Goal: Task Accomplishment & Management: Manage account settings

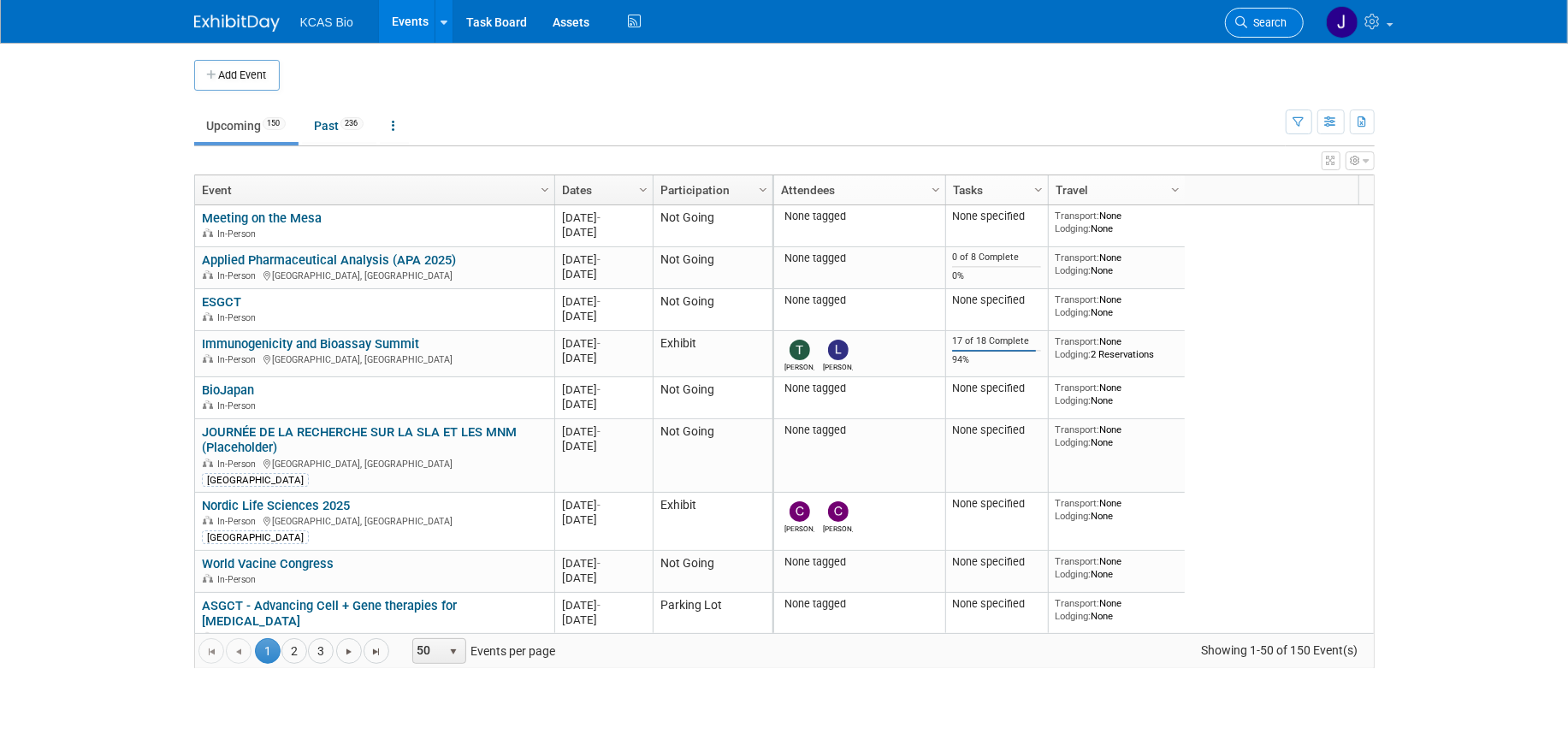
click at [1272, 21] on span "Search" at bounding box center [1267, 22] width 39 height 13
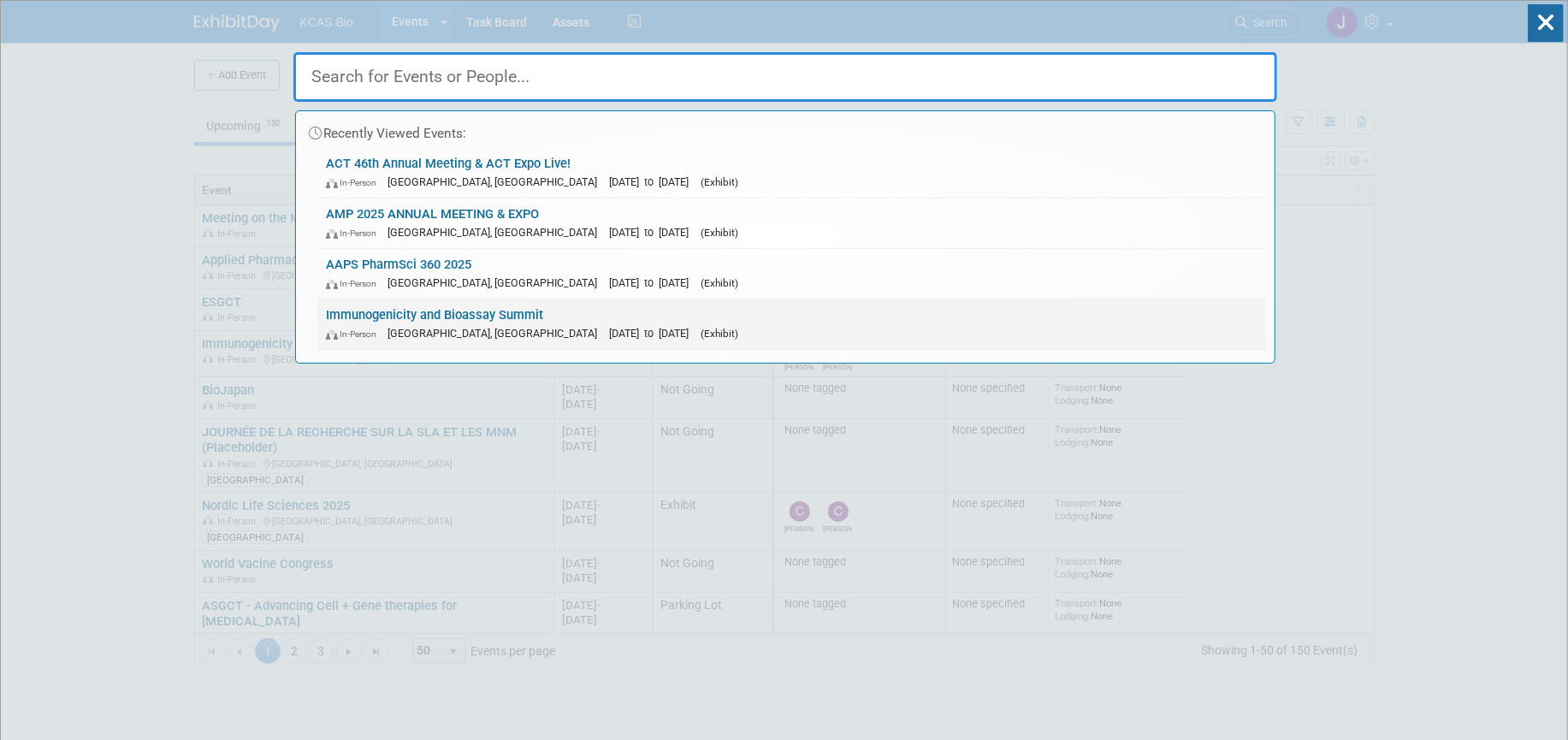
click at [403, 310] on link "Immunogenicity and Bioassay Summit In-Person Alexandria, VA Oct 7, 2025 to Oct …" at bounding box center [792, 325] width 949 height 49
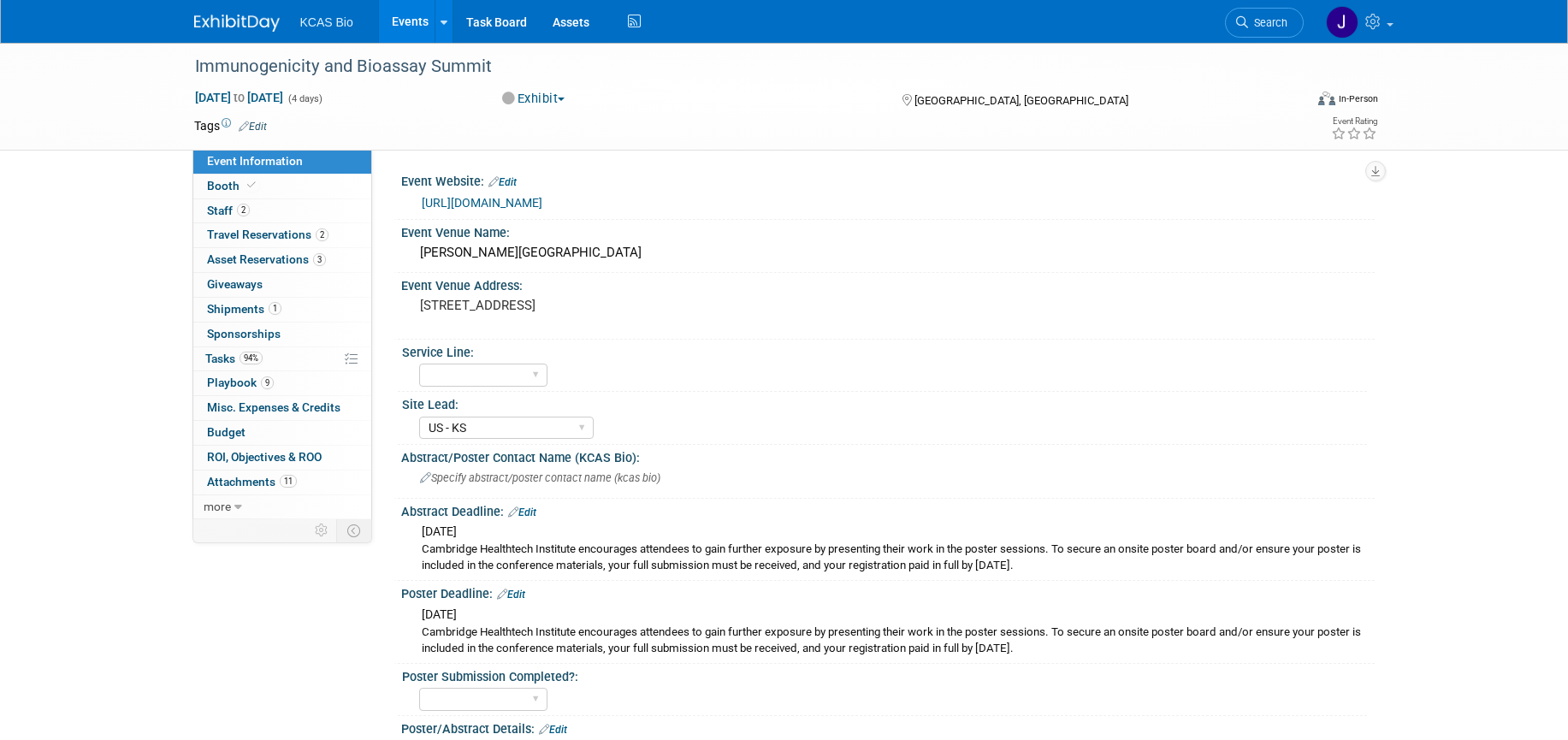
select select "US - KS"
click at [224, 314] on span "Shipments 1" at bounding box center [244, 309] width 74 height 14
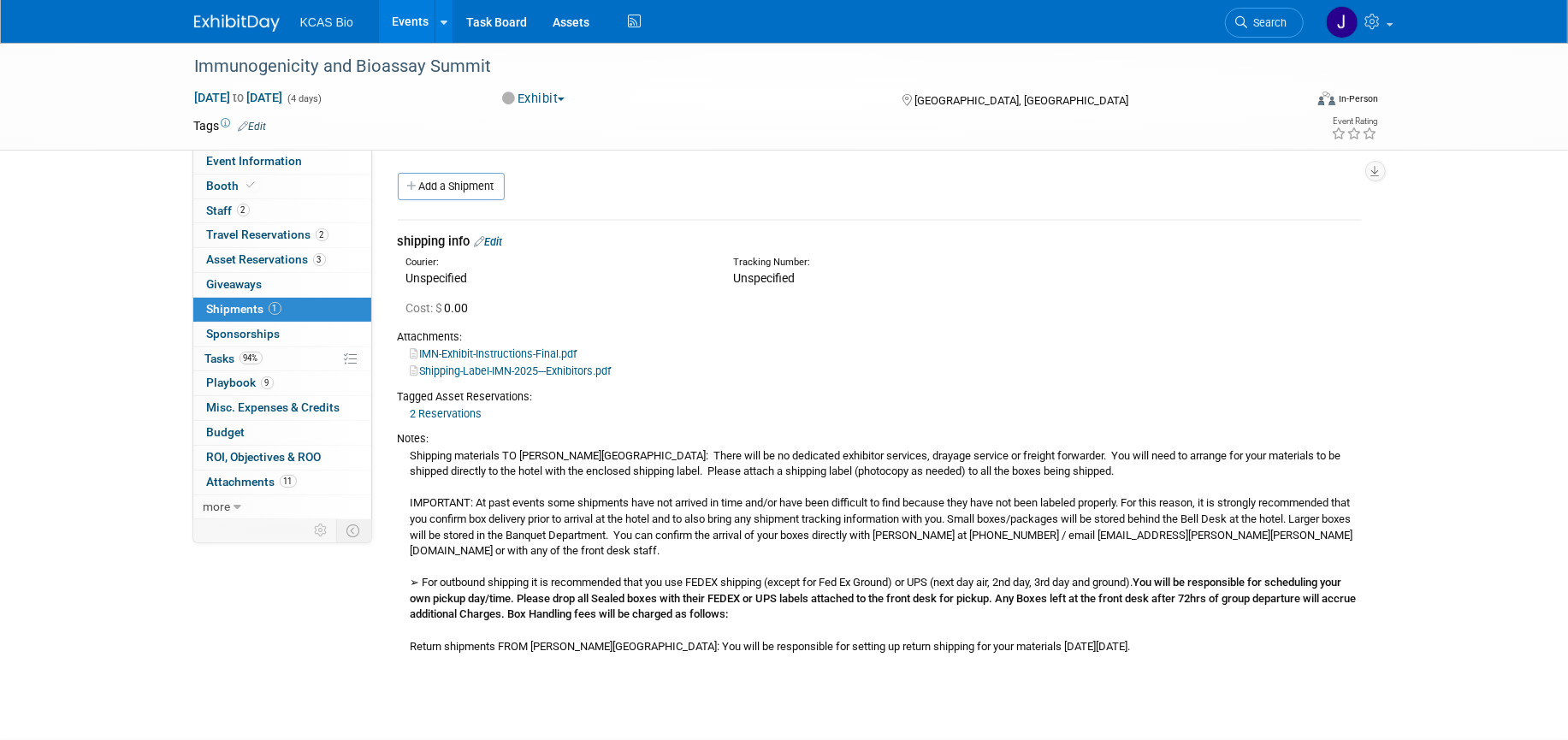
click at [503, 242] on link "Edit" at bounding box center [488, 242] width 29 height 13
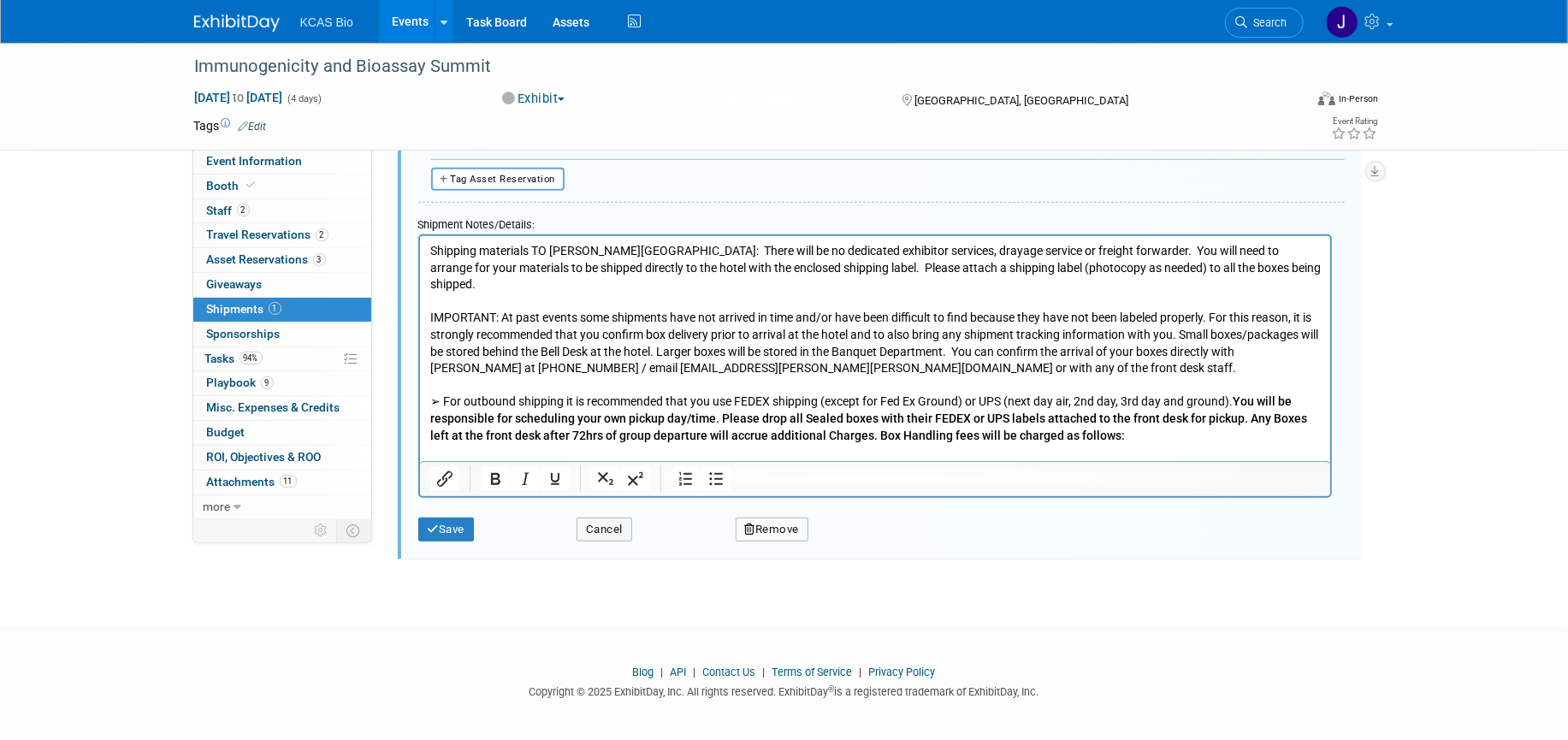
scroll to position [703, 0]
click at [1229, 448] on p "Shipping materials TO Hilton Alexandria Old Town: There will be no dedicated ex…" at bounding box center [874, 357] width 891 height 235
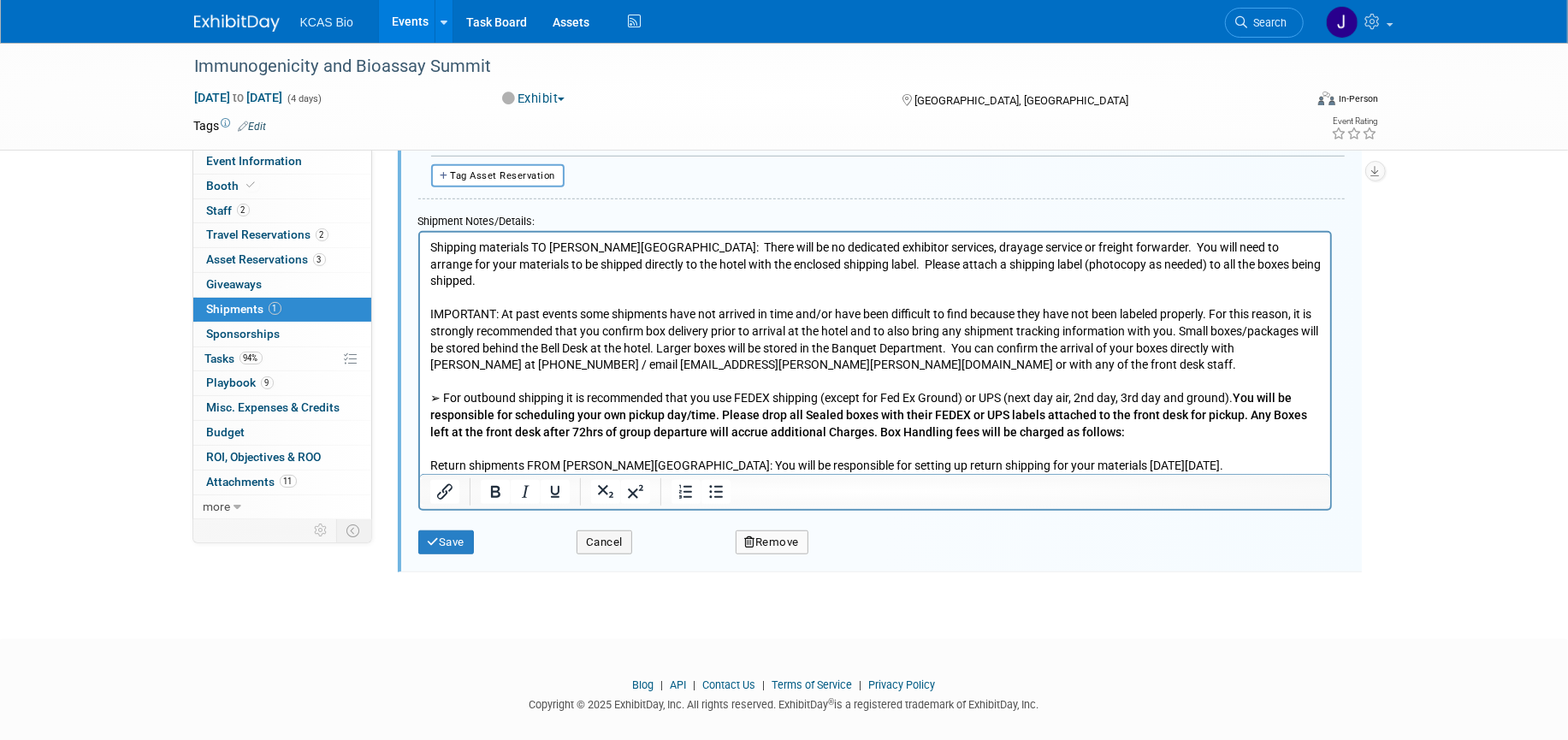
scroll to position [0, 0]
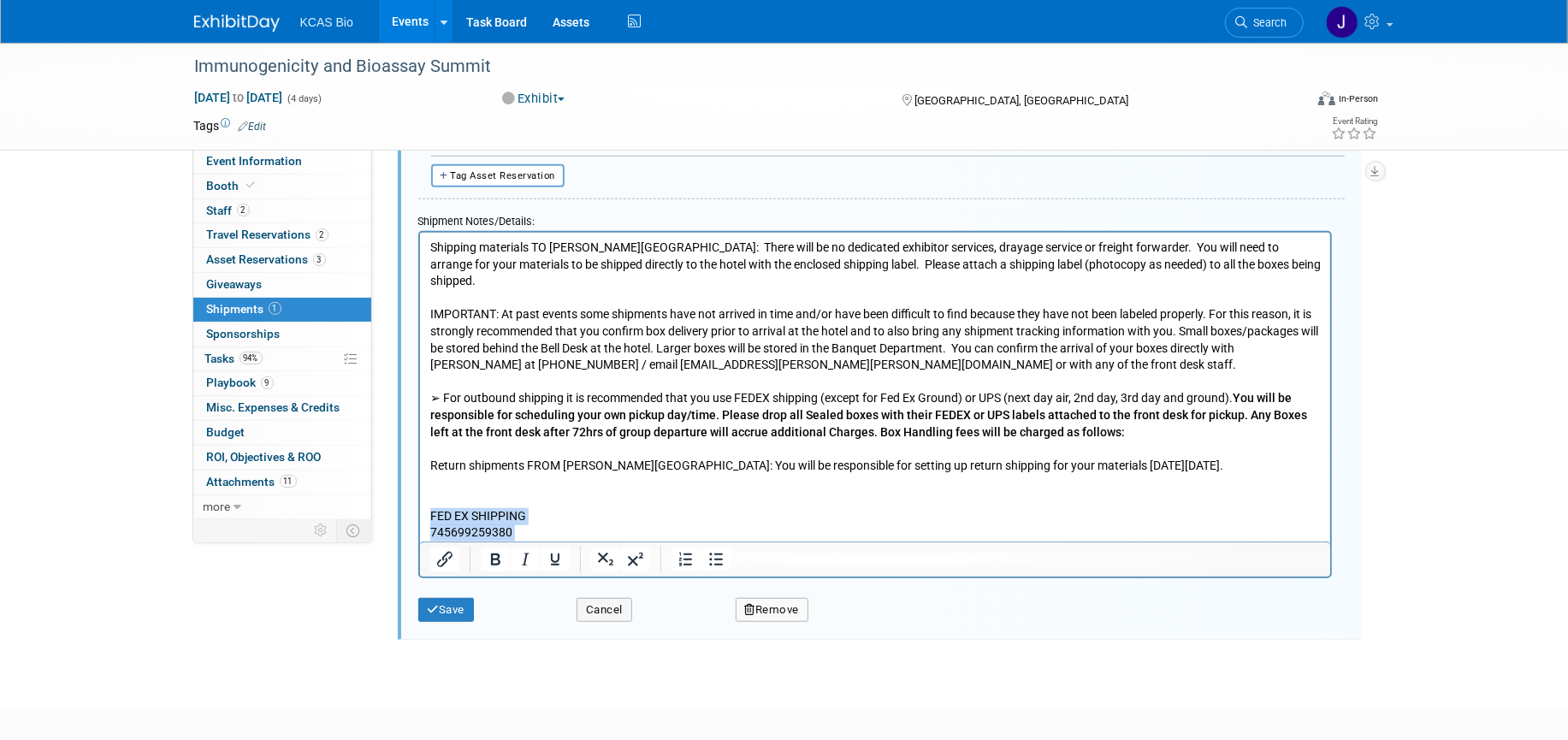
drag, startPoint x: 429, startPoint y: 501, endPoint x: 529, endPoint y: 530, distance: 104.1
click at [529, 530] on body "Shipping materials TO Hilton Alexandria Old Town: There will be no dedicated ex…" at bounding box center [875, 399] width 892 height 319
click at [500, 557] on icon "Bold" at bounding box center [494, 559] width 21 height 21
click at [464, 509] on b "FED EX SHIPPING" at bounding box center [476, 516] width 96 height 14
drag, startPoint x: 428, startPoint y: 503, endPoint x: 542, endPoint y: 497, distance: 114.2
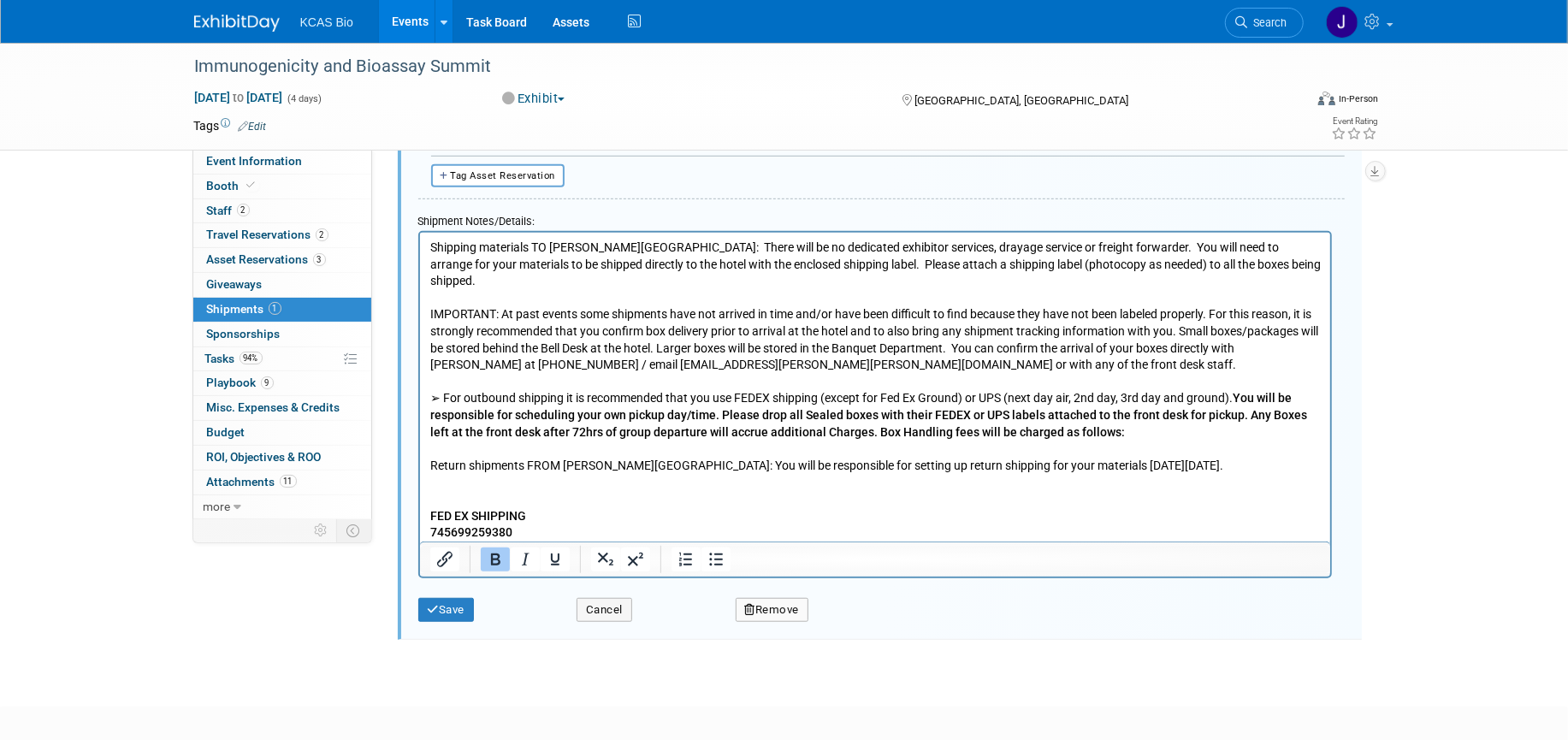
click at [542, 497] on body "Shipping materials TO Hilton Alexandria Old Town: There will be no dedicated ex…" at bounding box center [875, 399] width 892 height 319
click at [560, 563] on icon "Underline" at bounding box center [554, 559] width 21 height 21
click at [453, 602] on button "Save" at bounding box center [446, 610] width 56 height 24
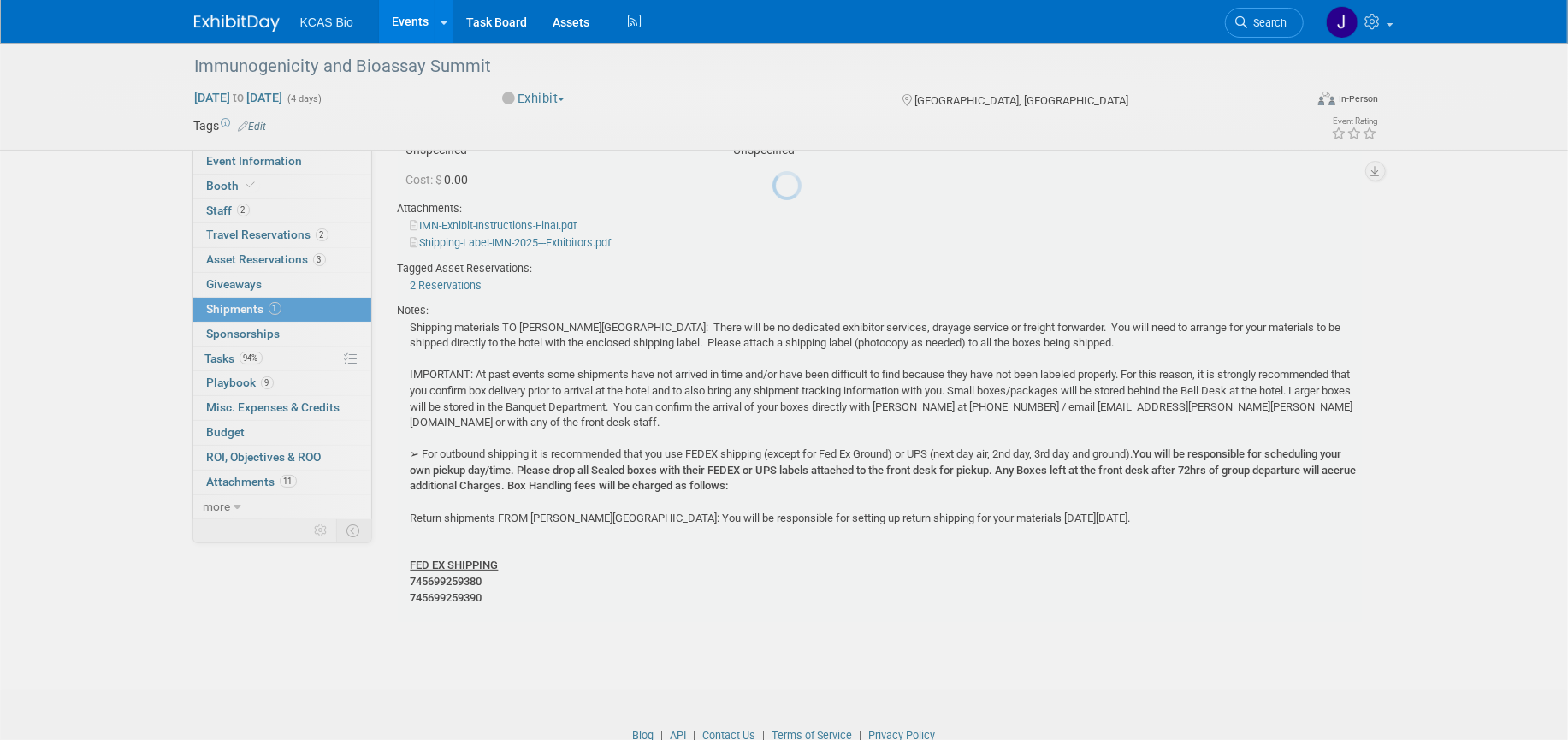
scroll to position [26, 0]
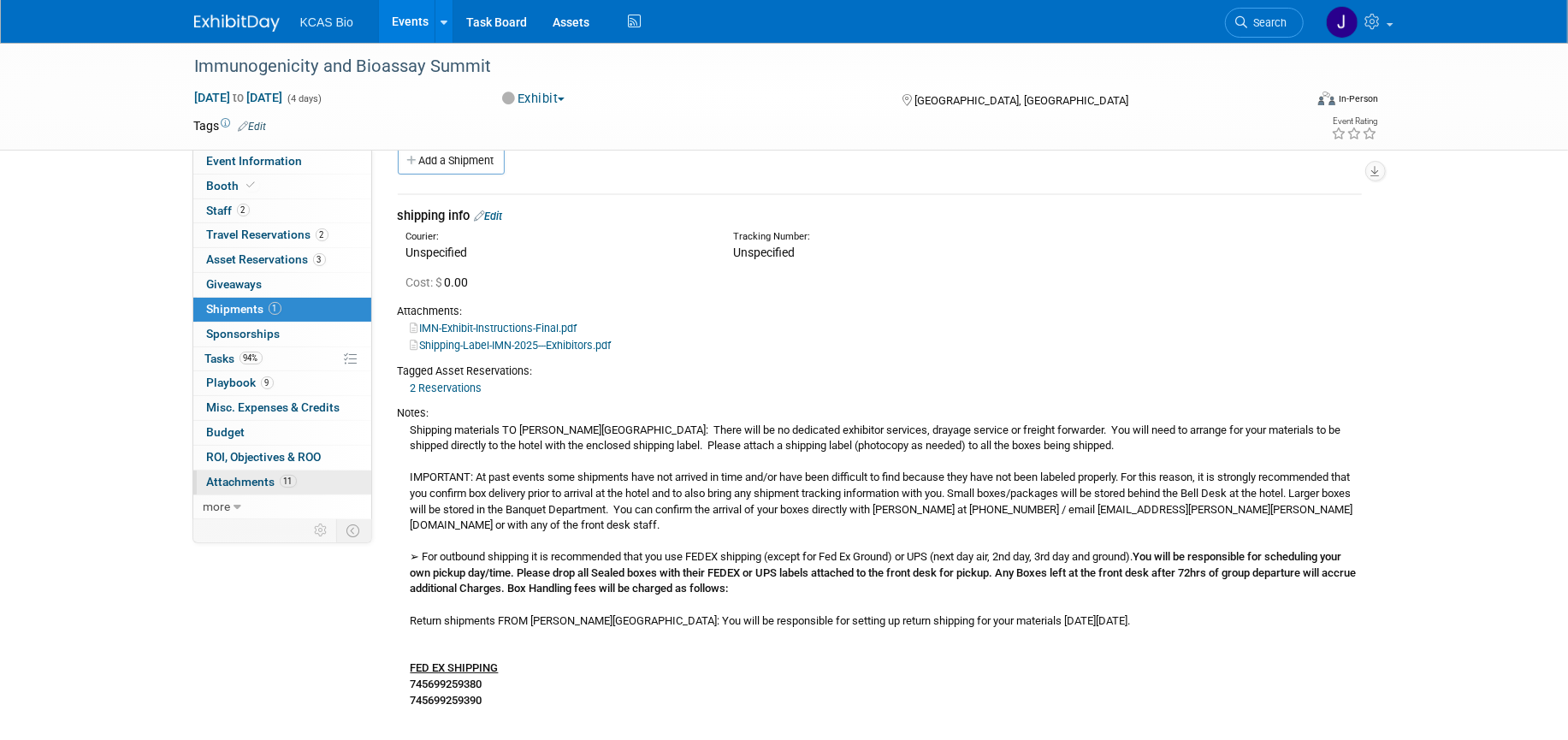
click at [252, 474] on link "11 Attachments 11" at bounding box center [282, 482] width 178 height 24
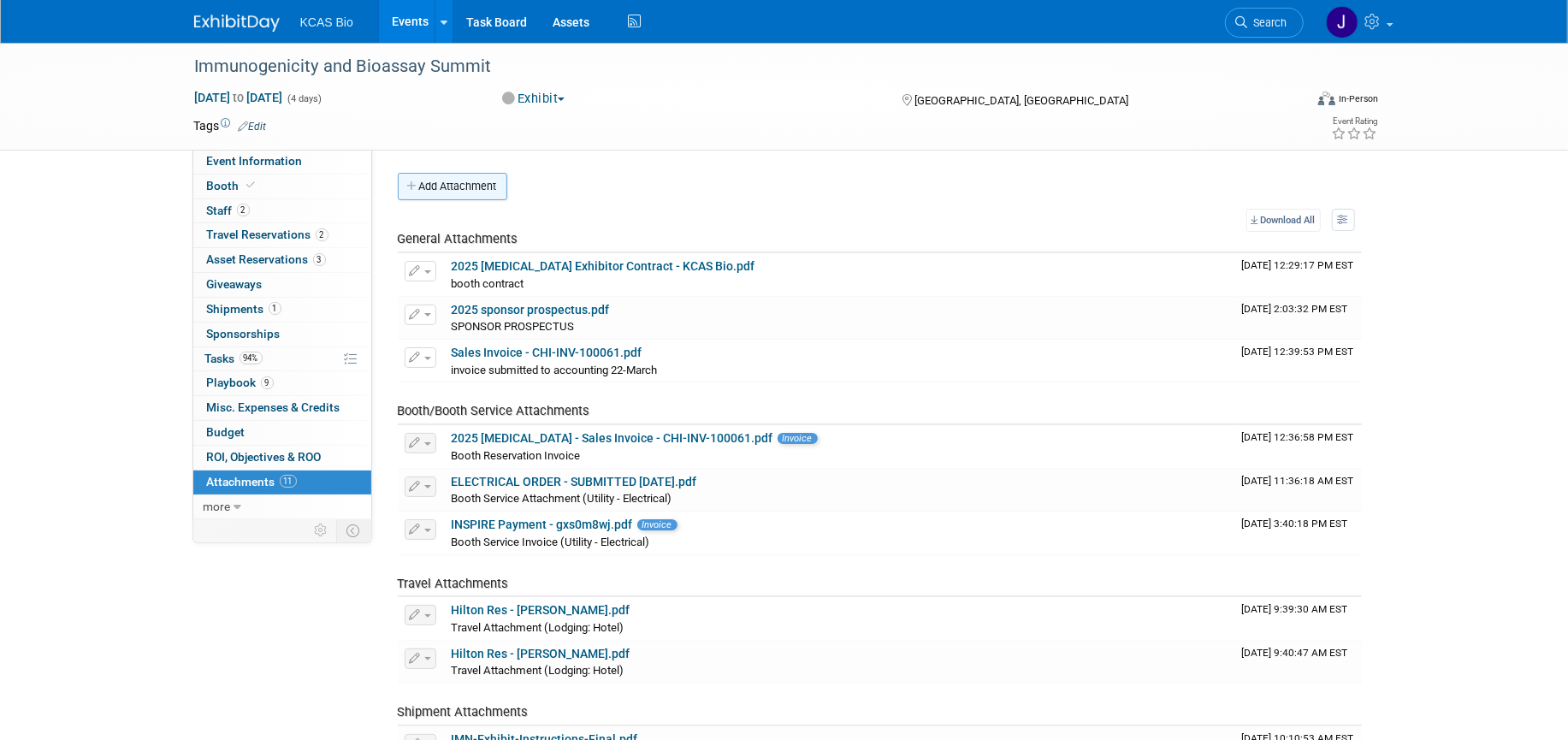
click at [468, 195] on button "Add Attachment" at bounding box center [452, 186] width 109 height 28
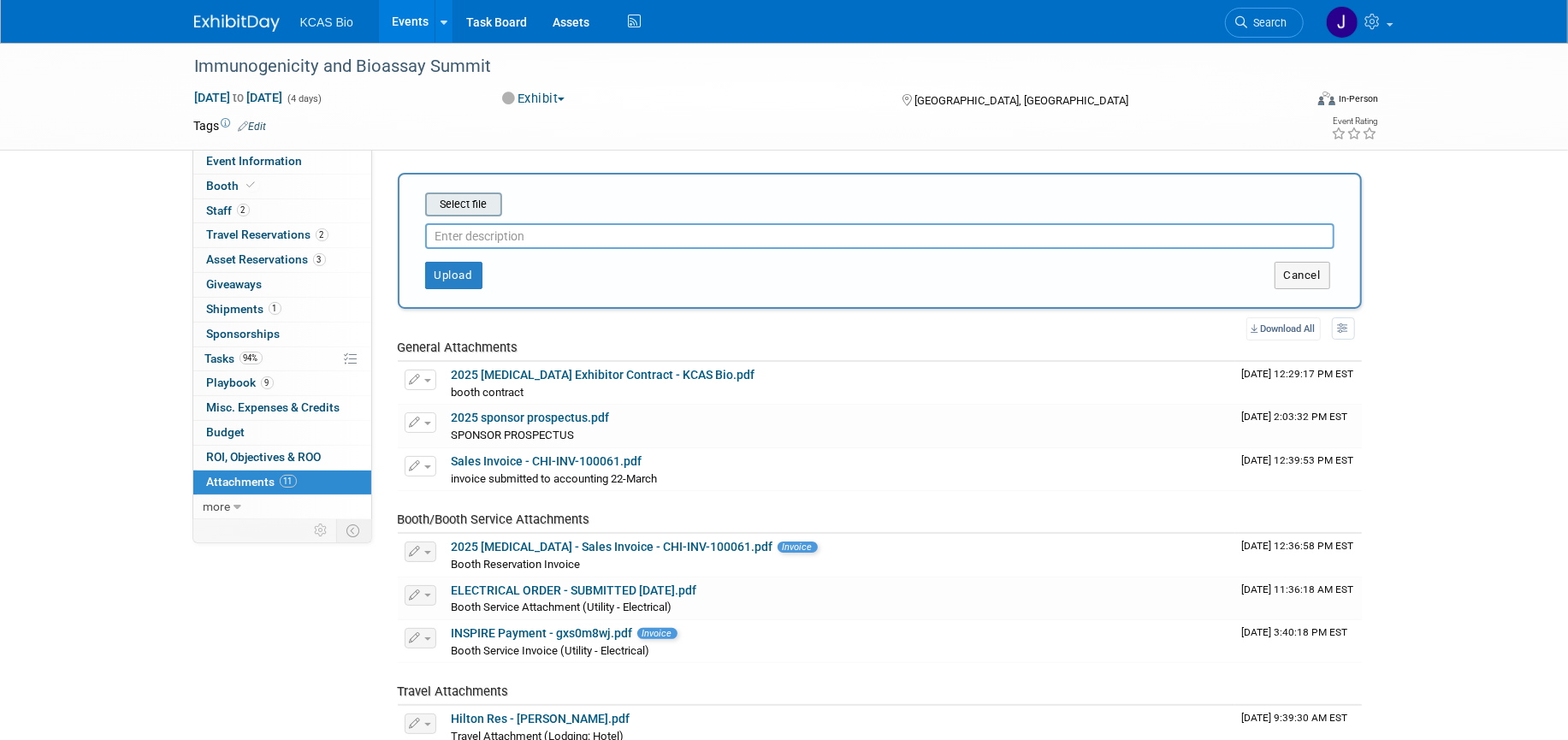
click at [475, 199] on input "file" at bounding box center [398, 204] width 203 height 21
click at [249, 158] on span "Event Information" at bounding box center [254, 161] width 96 height 14
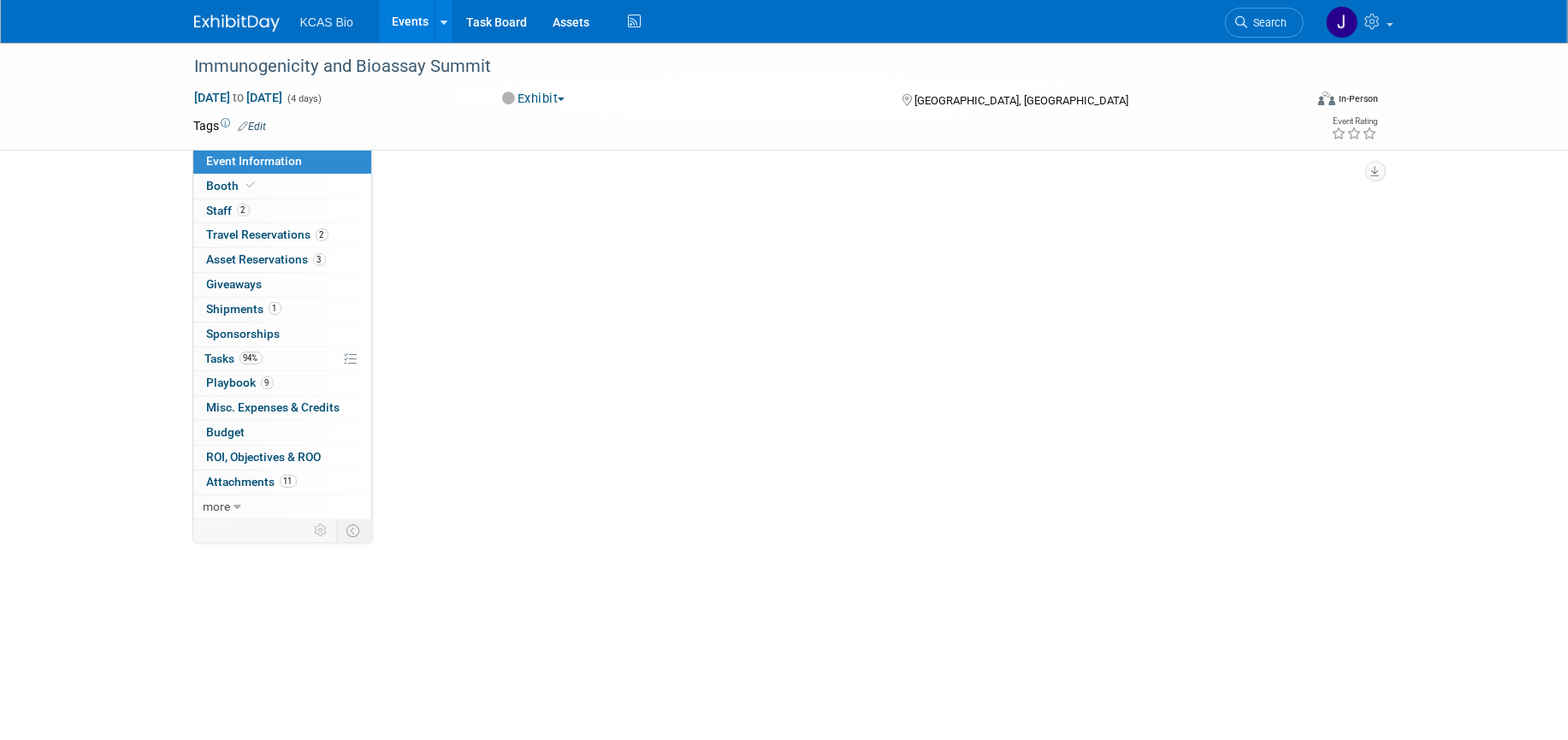
select select "US - KS"
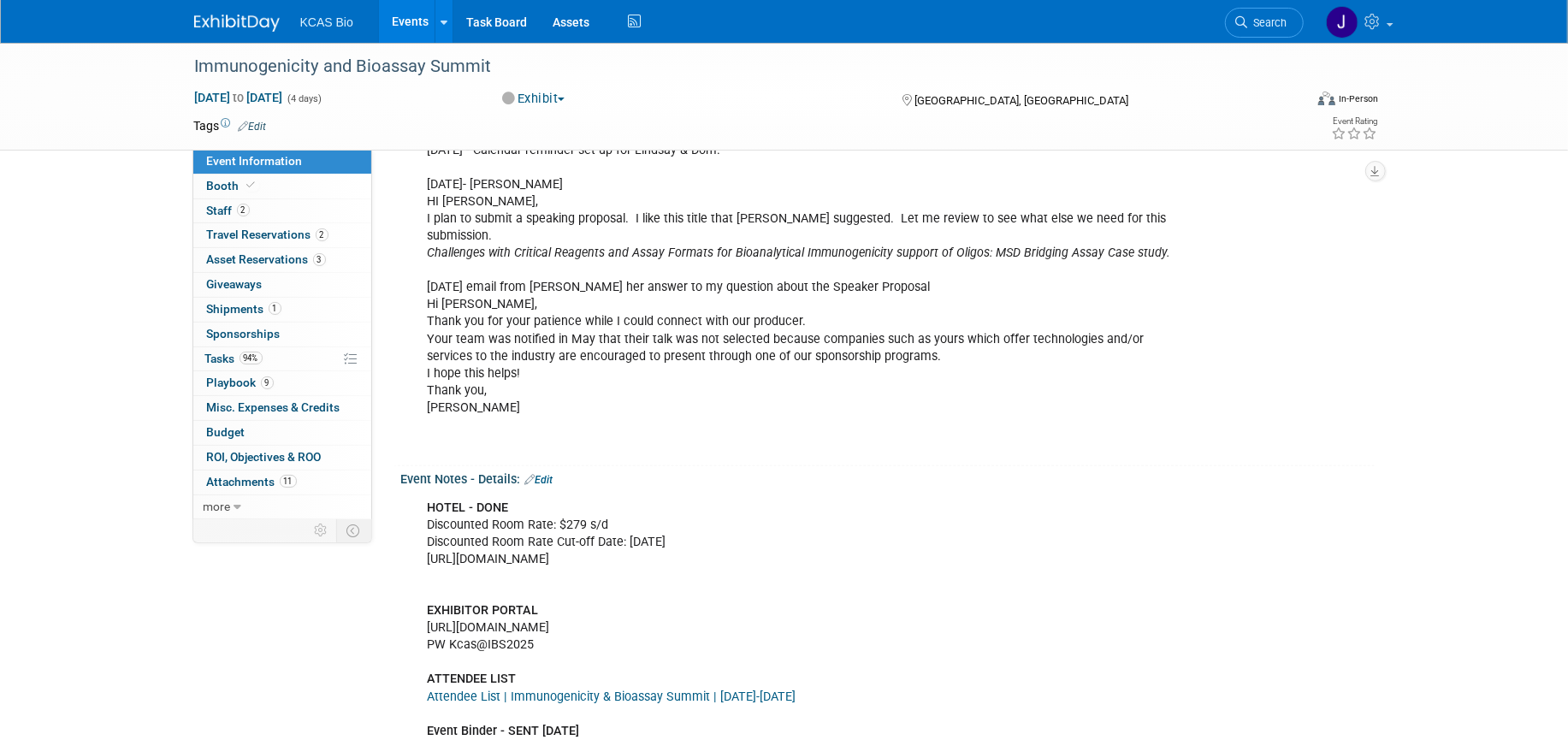
scroll to position [1498, 0]
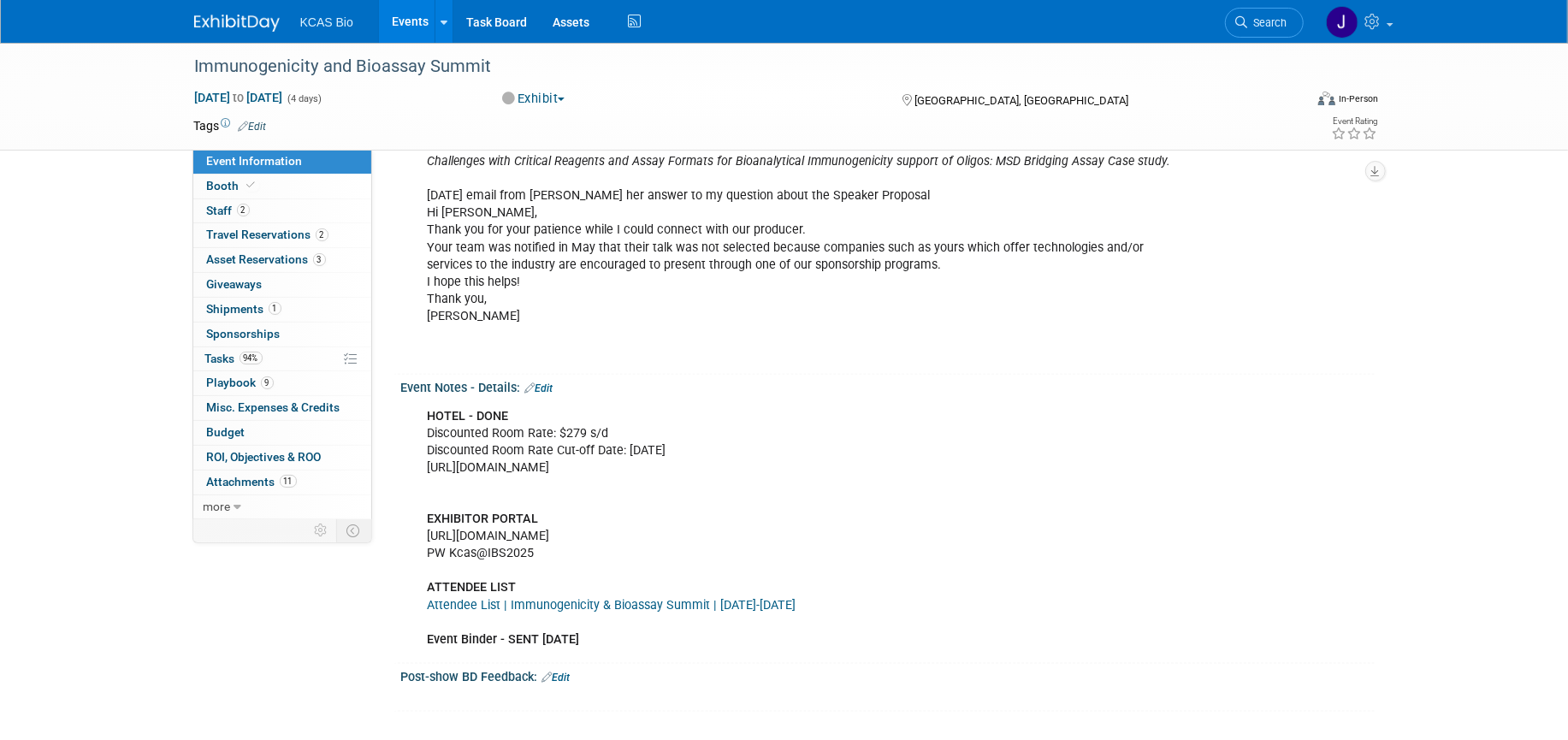
click at [551, 383] on link "Edit" at bounding box center [539, 389] width 29 height 12
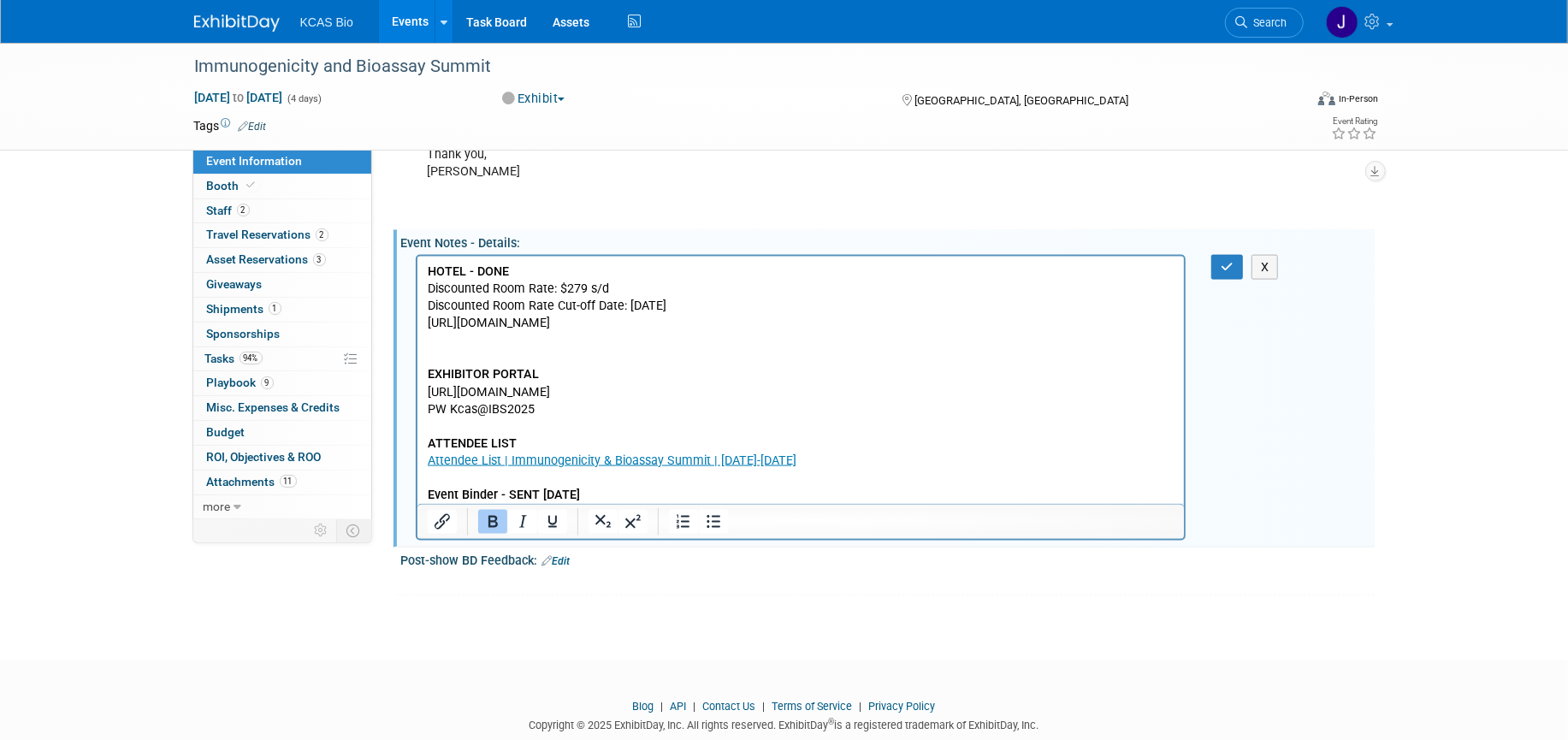
scroll to position [1659, 0]
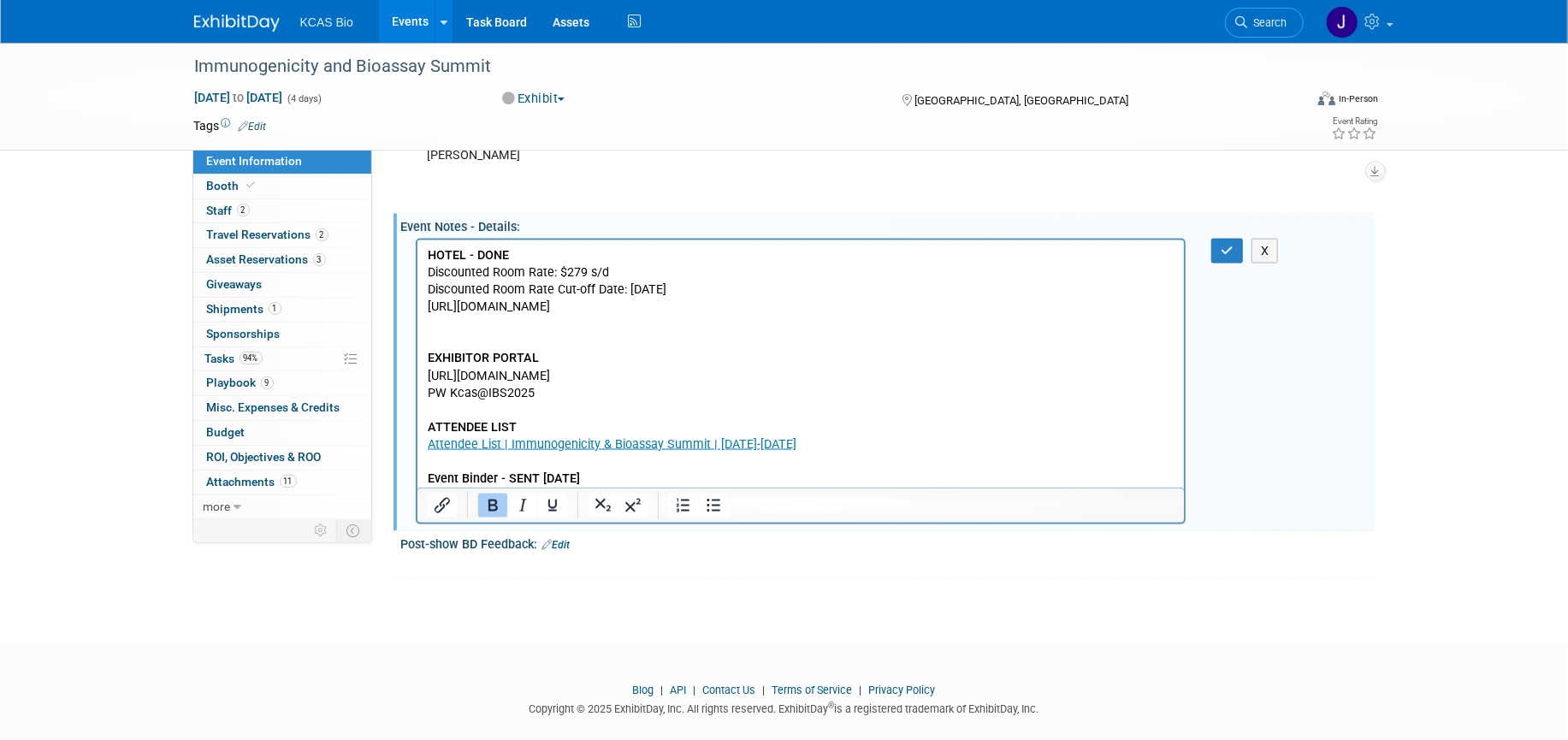
click at [588, 477] on p "HOTEL - DONE Discounted Room Rate: $279 s/d Discounted Room Rate Cut-off Date: …" at bounding box center [801, 367] width 748 height 241
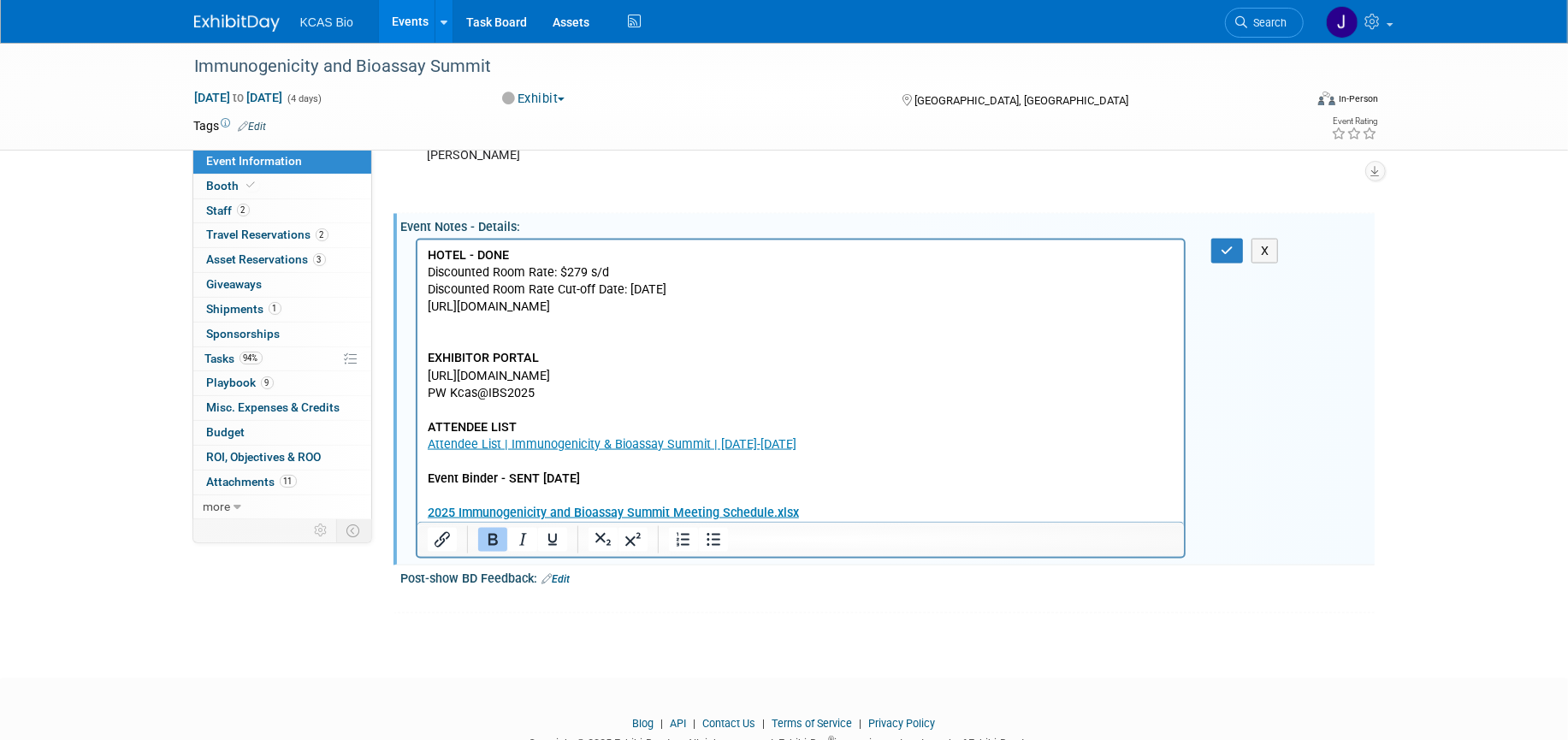
click at [435, 501] on p "Rich Text Area. Press ALT-0 for help." at bounding box center [801, 494] width 748 height 17
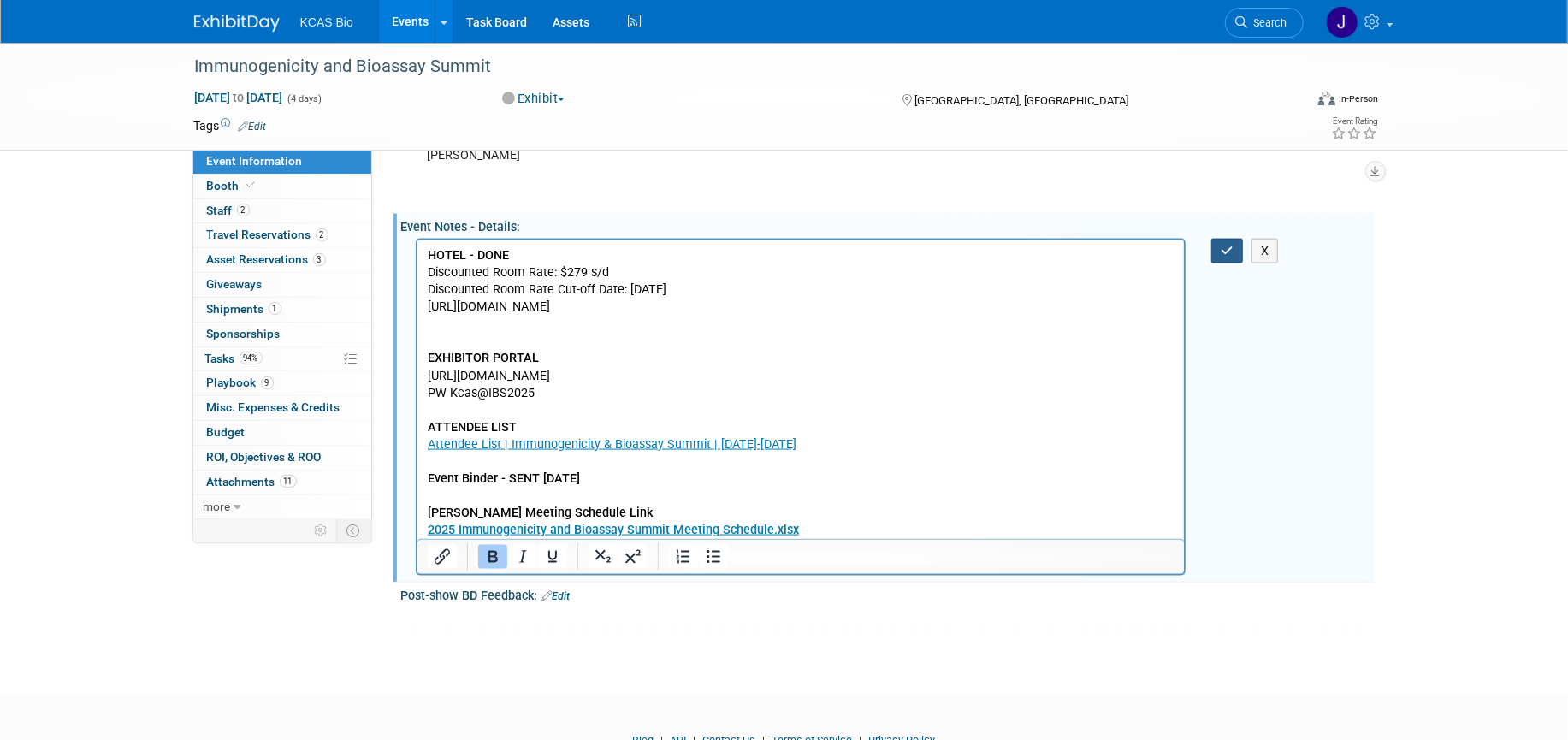
drag, startPoint x: 1232, startPoint y: 236, endPoint x: 1225, endPoint y: 223, distance: 14.8
click at [1231, 239] on button "button" at bounding box center [1227, 251] width 32 height 25
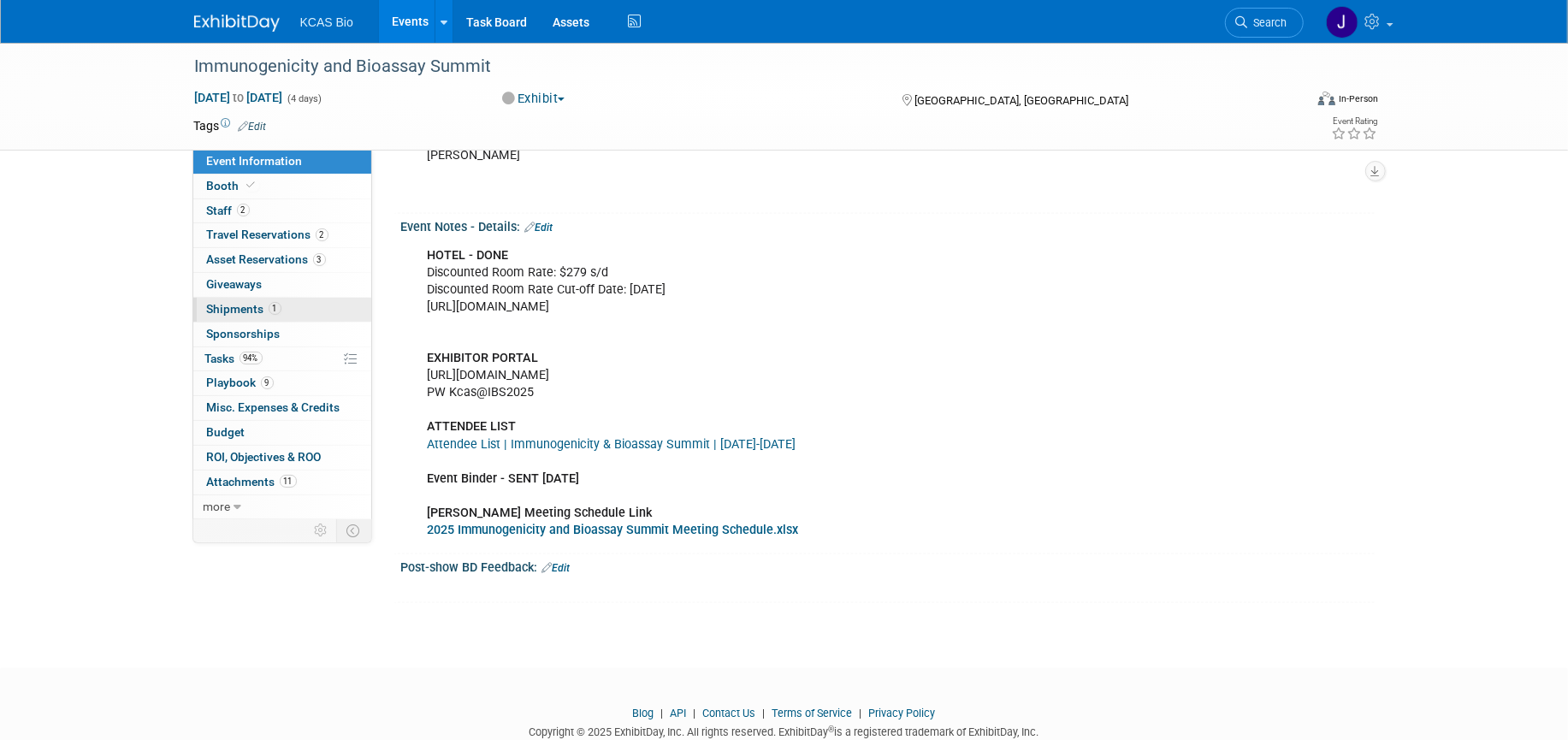
click at [234, 309] on span "Shipments 1" at bounding box center [244, 309] width 74 height 14
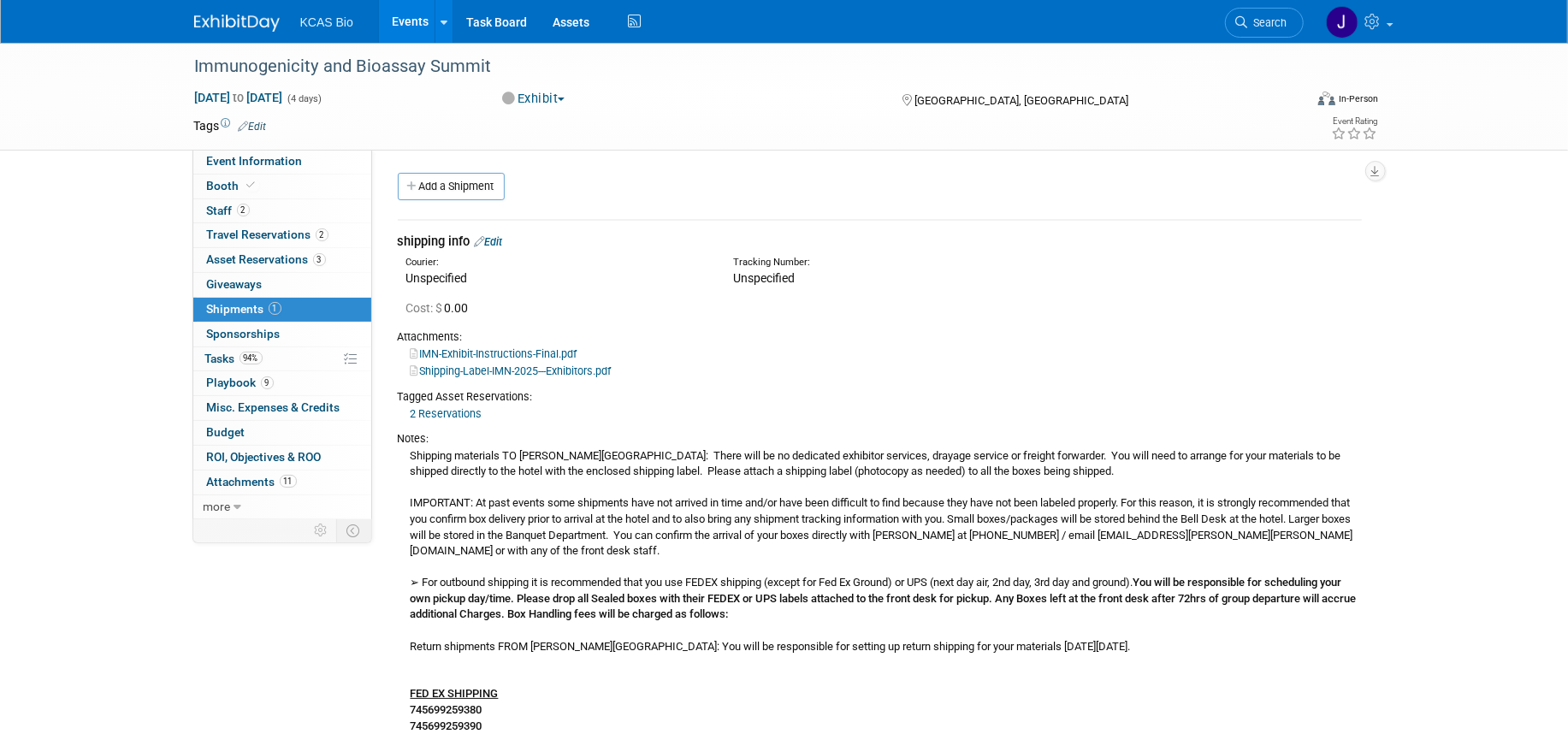
drag, startPoint x: 424, startPoint y: 579, endPoint x: 1160, endPoint y: 648, distance: 739.2
click at [1160, 648] on div "Shipping materials TO Hilton Alexandria Old Town: There will be no dedicated ex…" at bounding box center [879, 591] width 963 height 288
copy div "For outbound shipping it is recommended that you use FEDEX shipping (except for…"
click at [261, 474] on link "11 Attachments 11" at bounding box center [282, 482] width 178 height 24
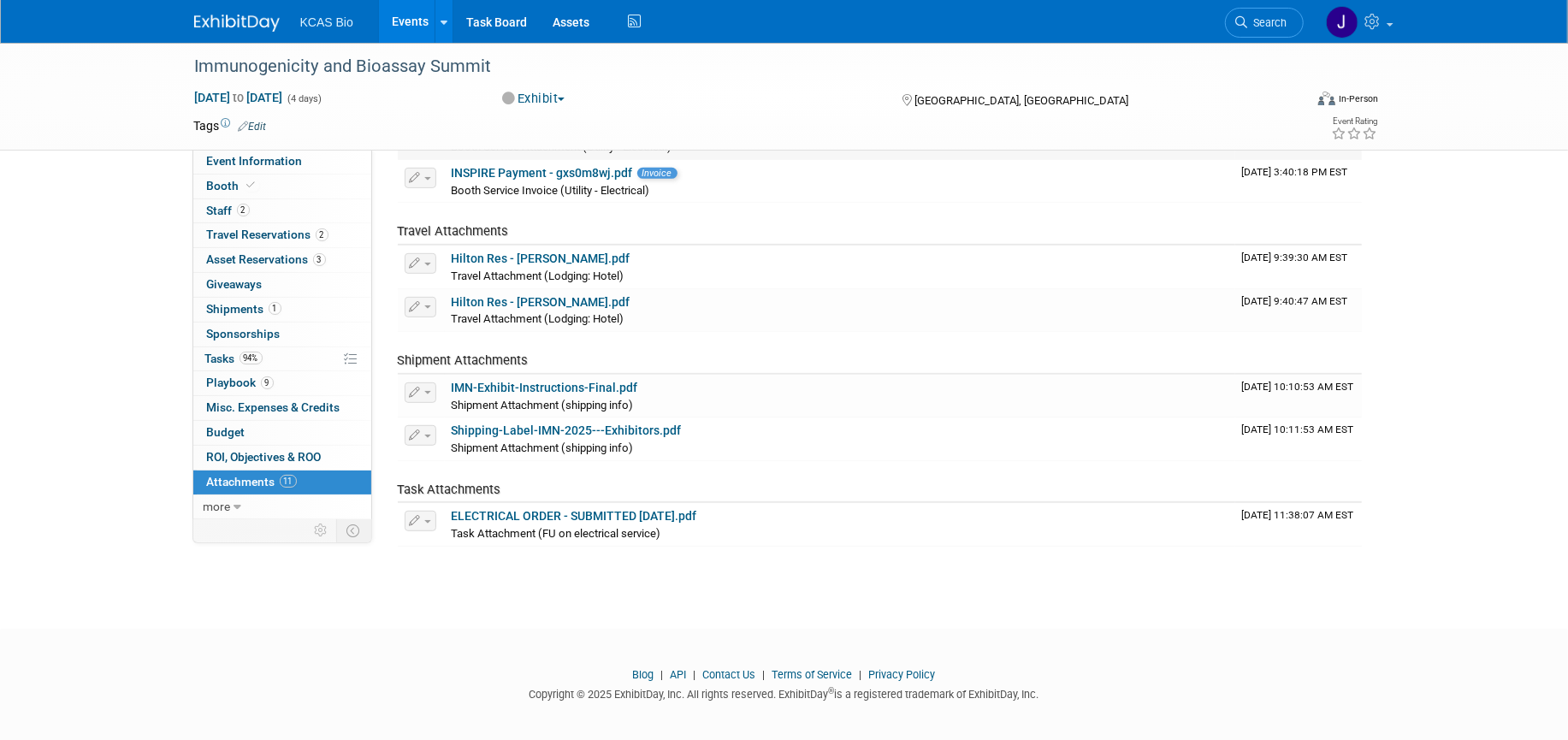
scroll to position [468, 0]
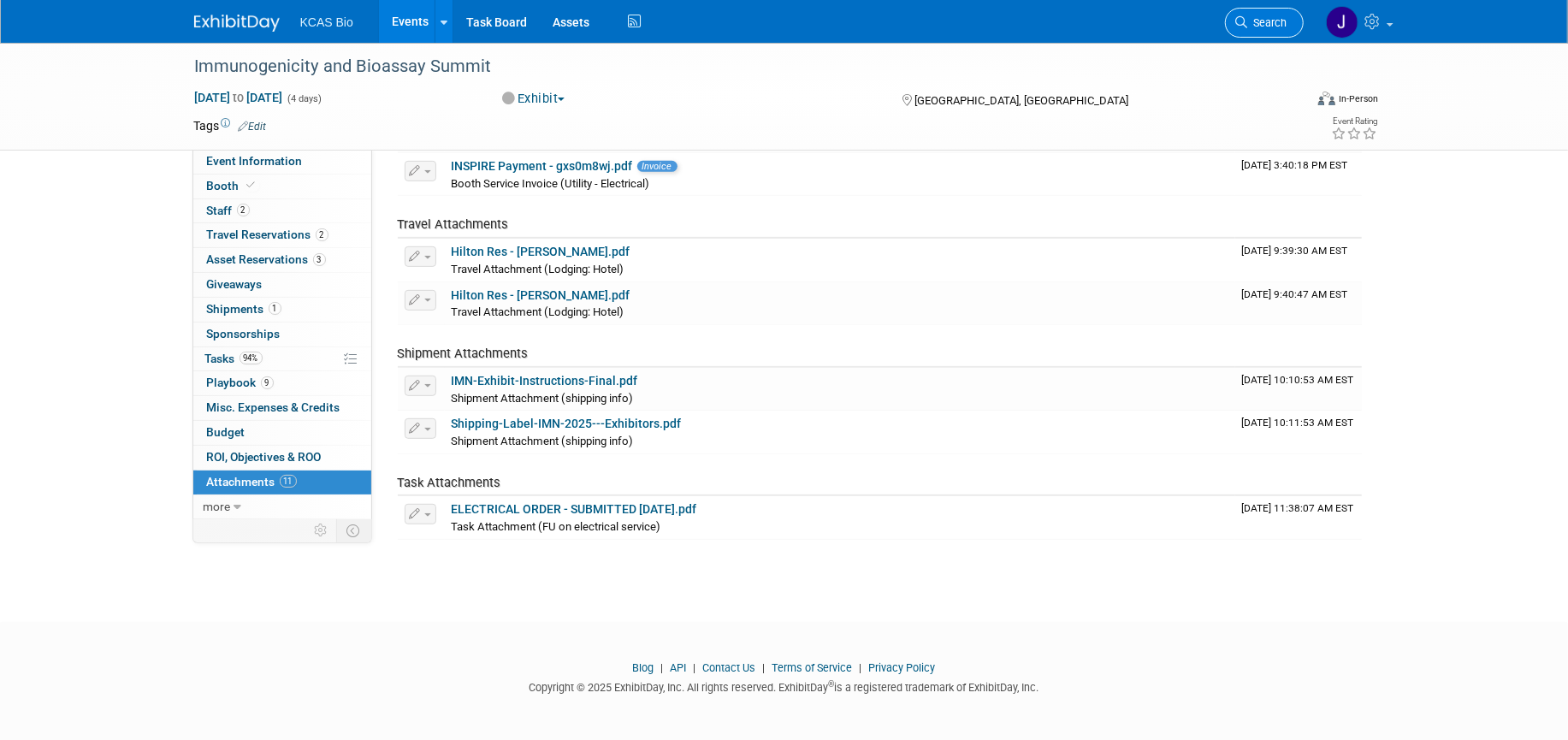
click at [1272, 19] on span "Search" at bounding box center [1267, 22] width 39 height 13
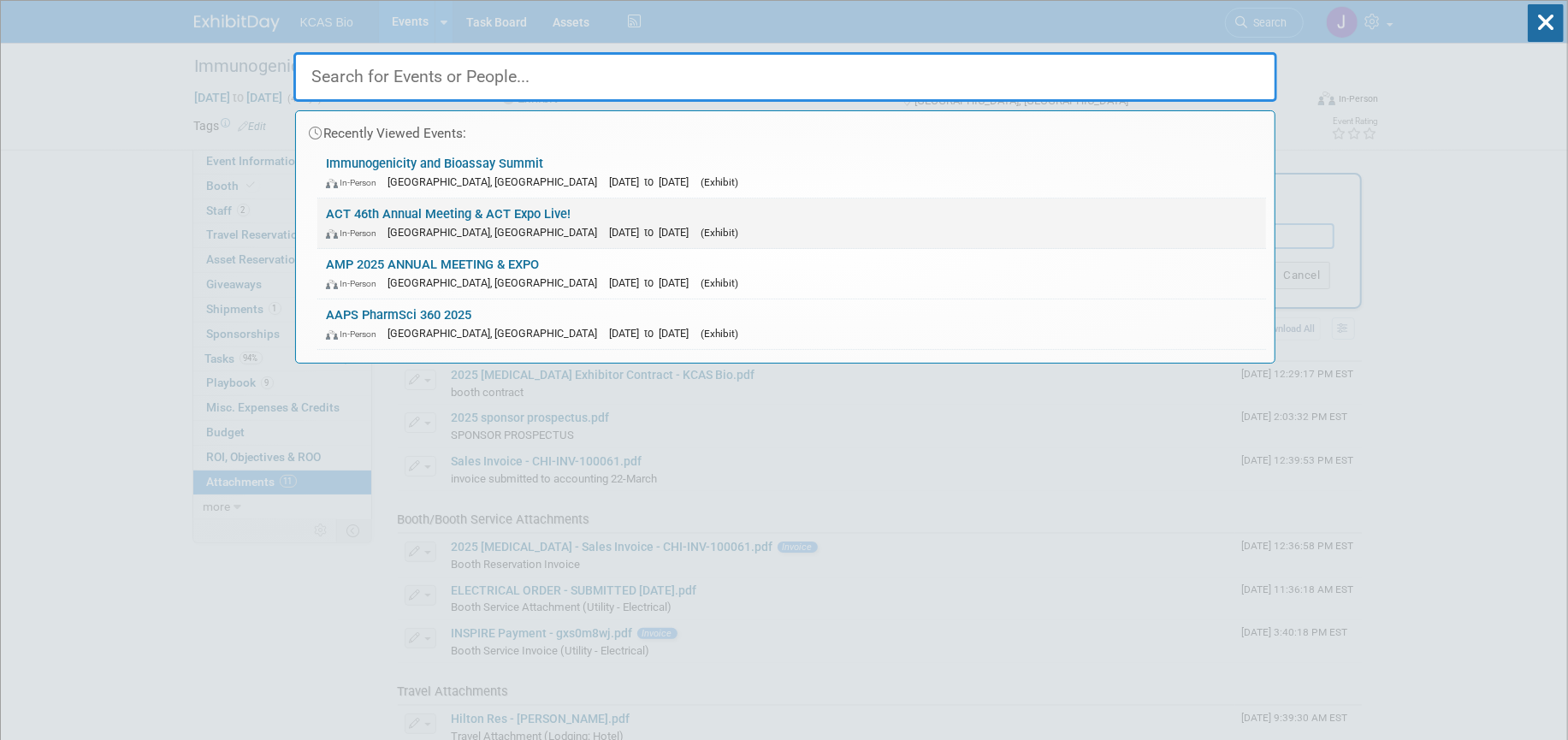
click at [458, 209] on link "ACT 46th Annual Meeting & ACT Expo Live! In-Person Phoenix, AZ Nov 16, 2025 to …" at bounding box center [792, 223] width 949 height 49
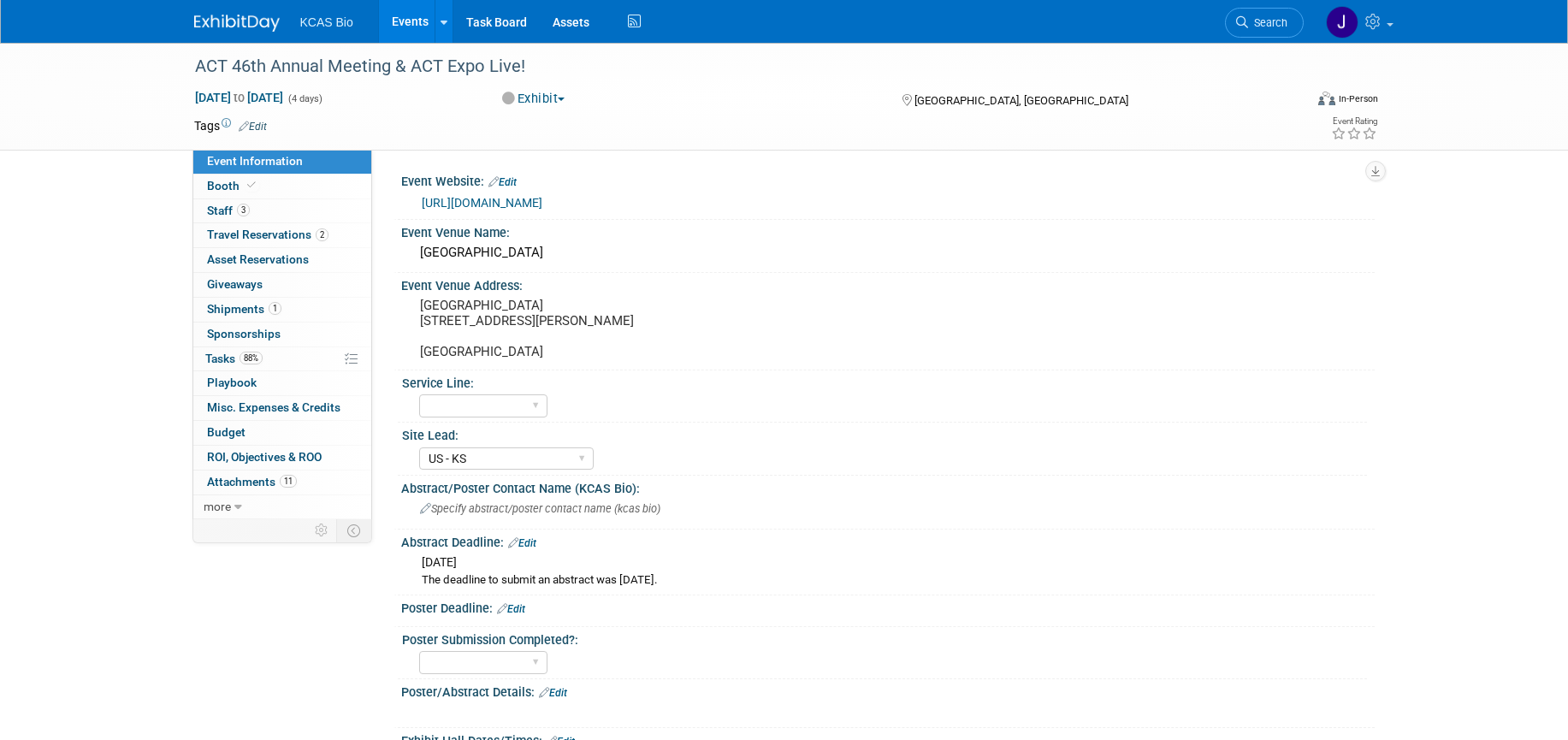
select select "US - KS"
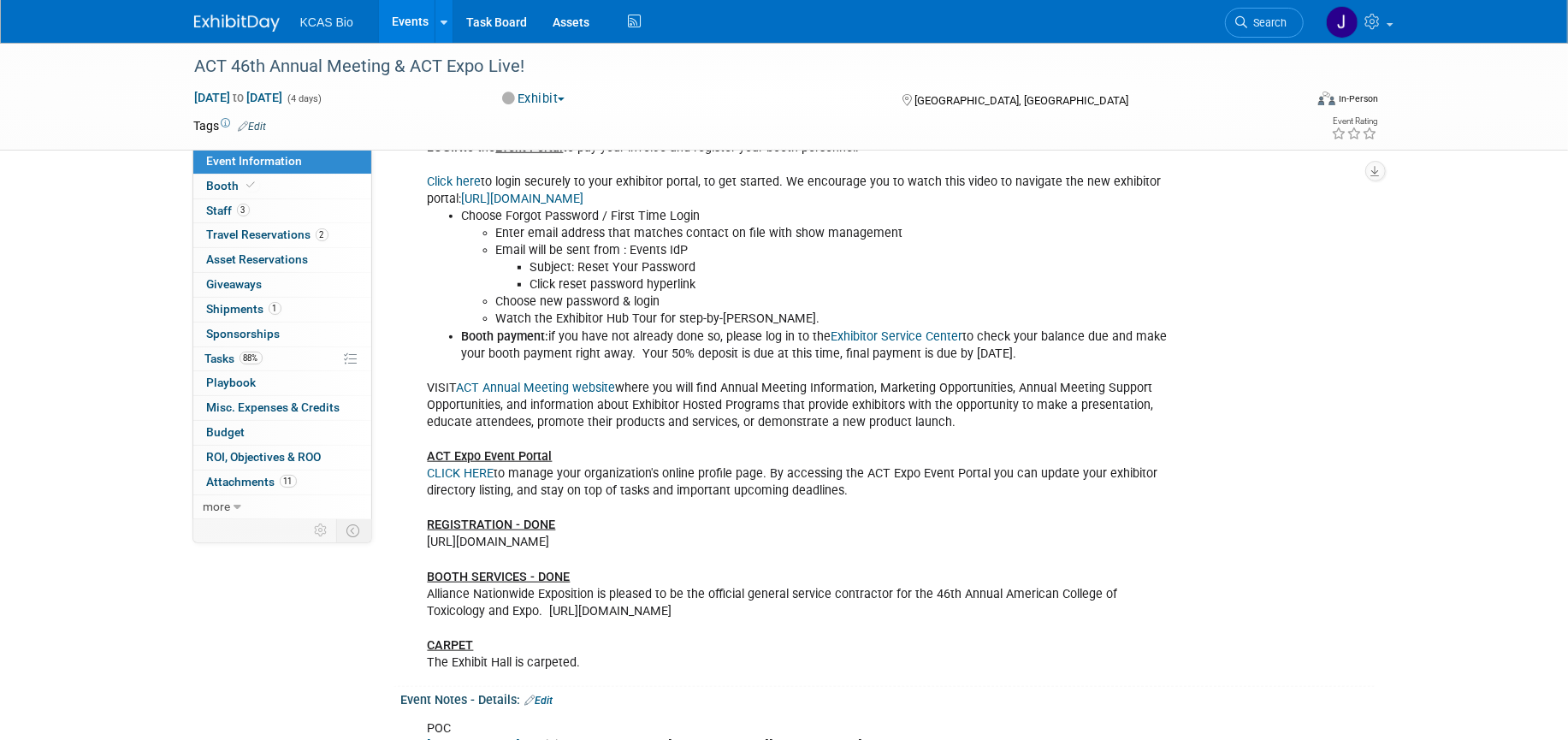
scroll to position [1128, 0]
click at [442, 190] on link "Click here" at bounding box center [455, 183] width 54 height 15
click at [217, 181] on span "Booth" at bounding box center [233, 185] width 52 height 14
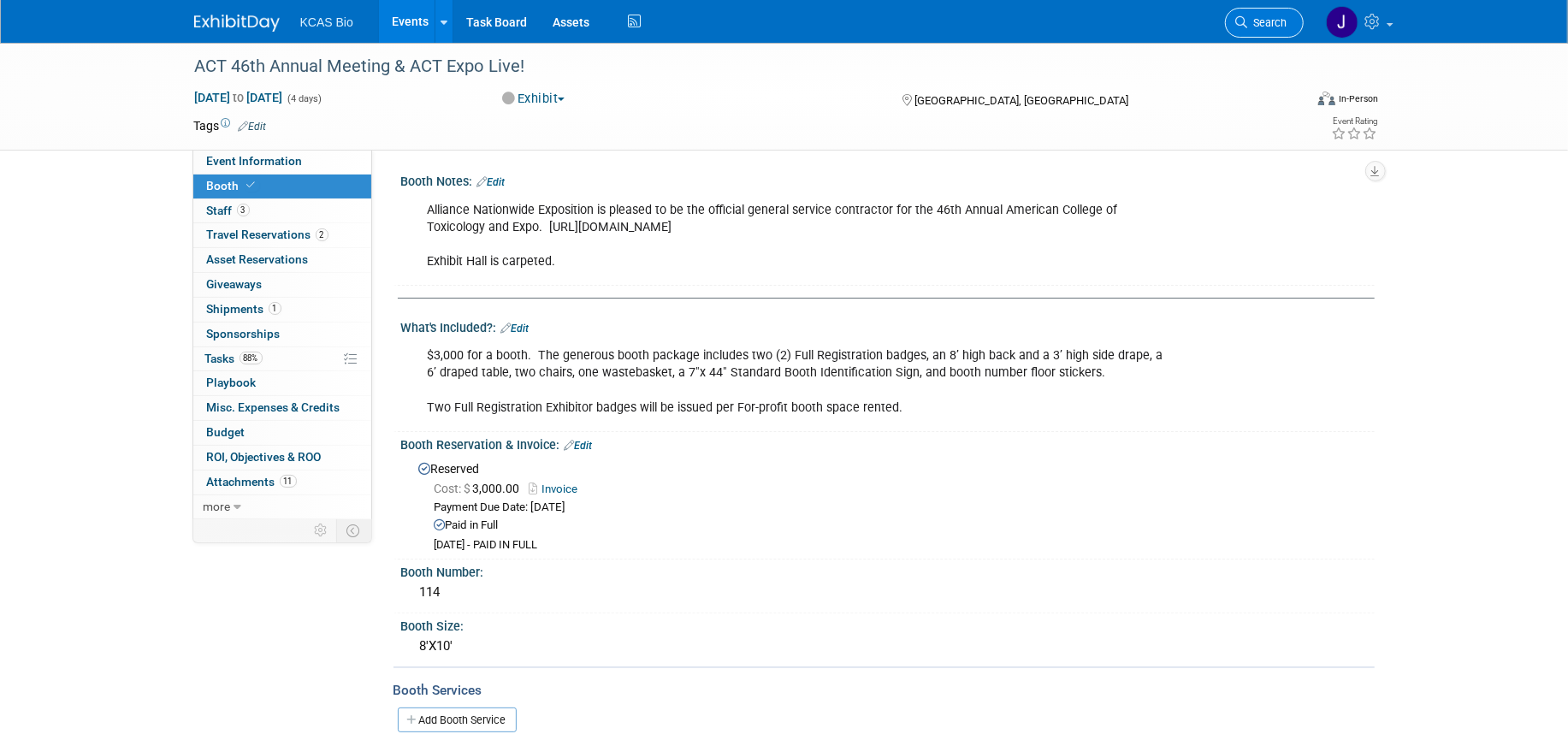
click at [1279, 20] on span "Search" at bounding box center [1267, 22] width 39 height 13
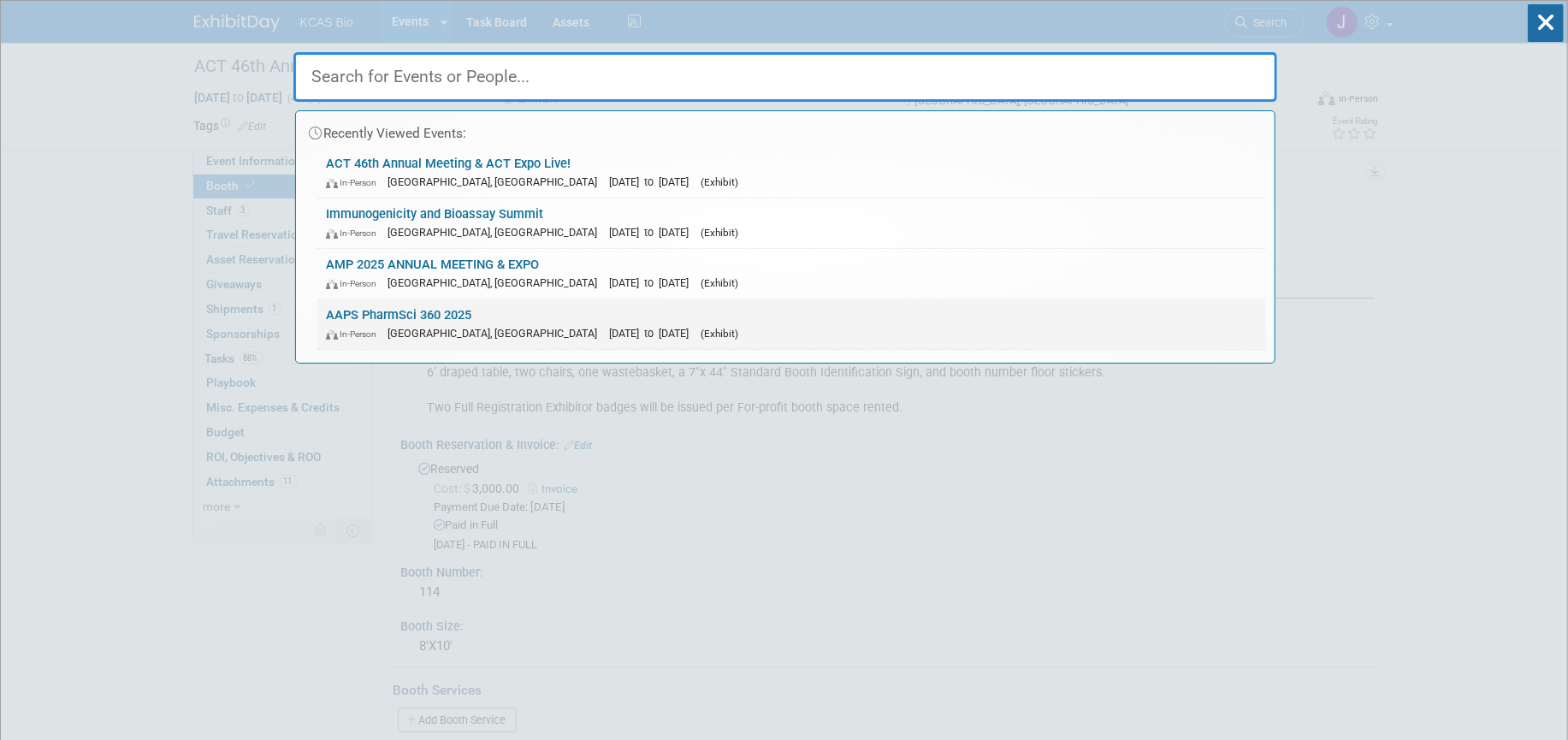
click at [413, 322] on link "AAPS PharmSci 360 2025 In-Person San Antonio, TX Nov 9, 2025 to Nov 12, 2025 (E…" at bounding box center [792, 325] width 949 height 49
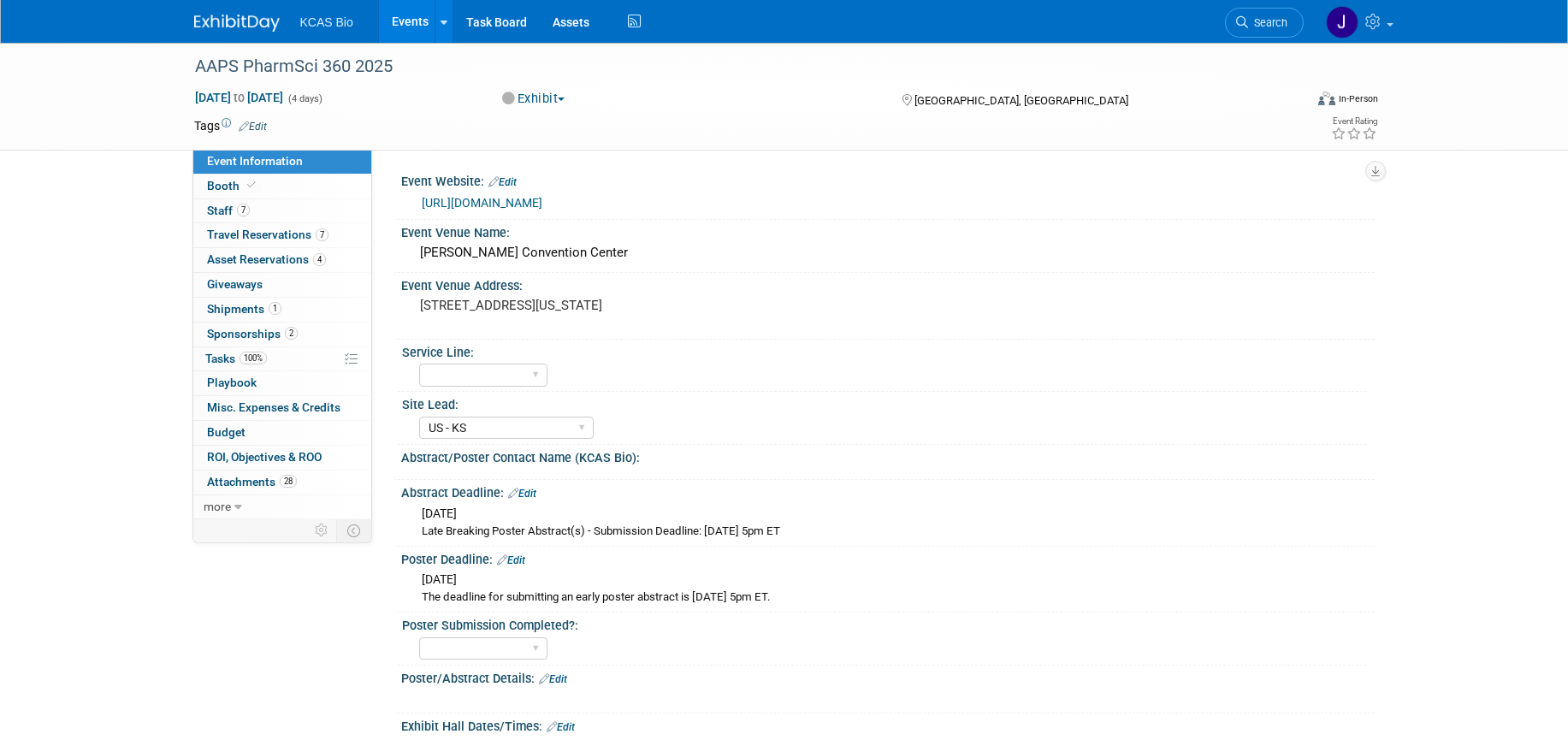
select select "US - KS"
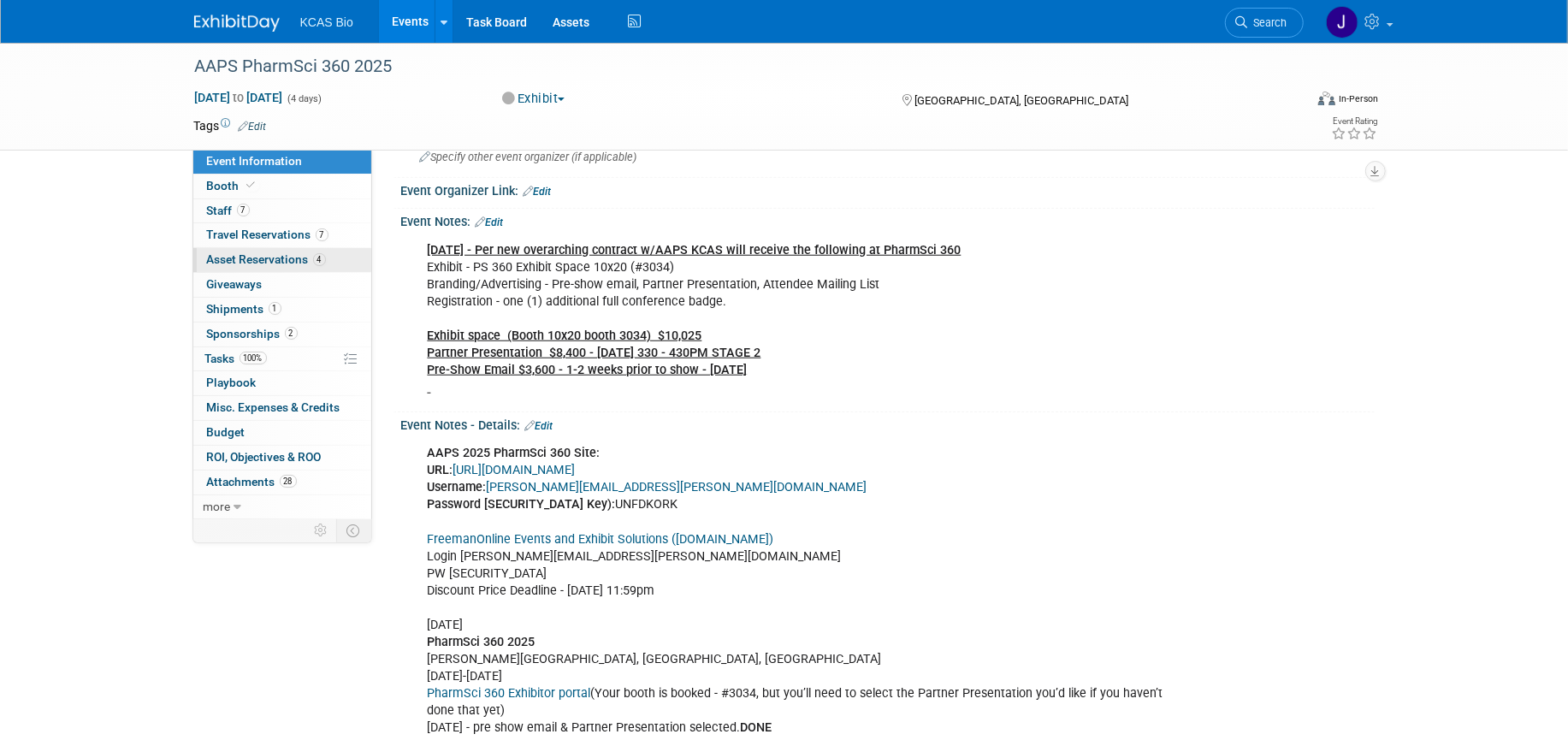
scroll to position [963, 0]
click at [217, 184] on span "Booth" at bounding box center [233, 185] width 52 height 14
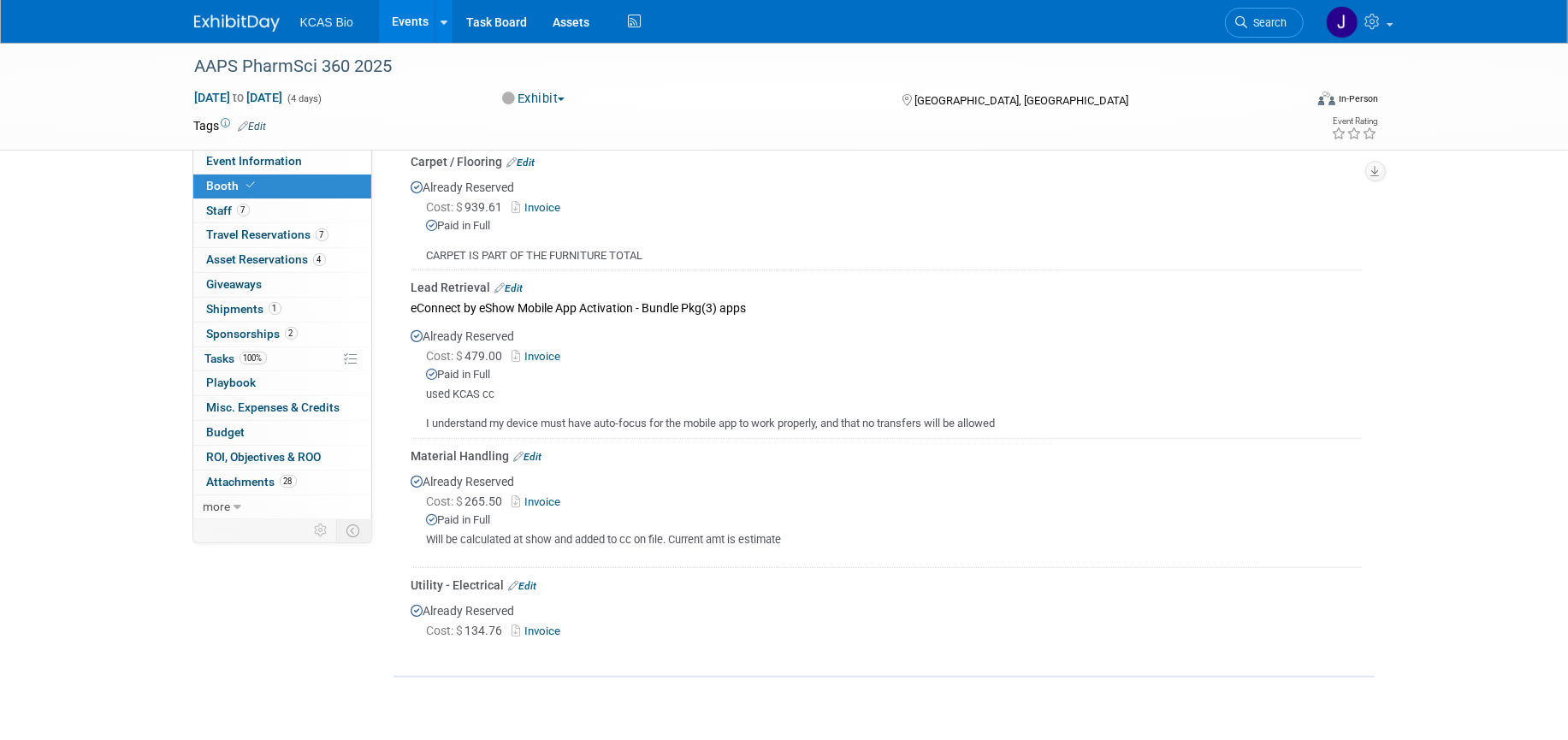
scroll to position [641, 0]
click at [1274, 16] on span "Search" at bounding box center [1267, 22] width 39 height 13
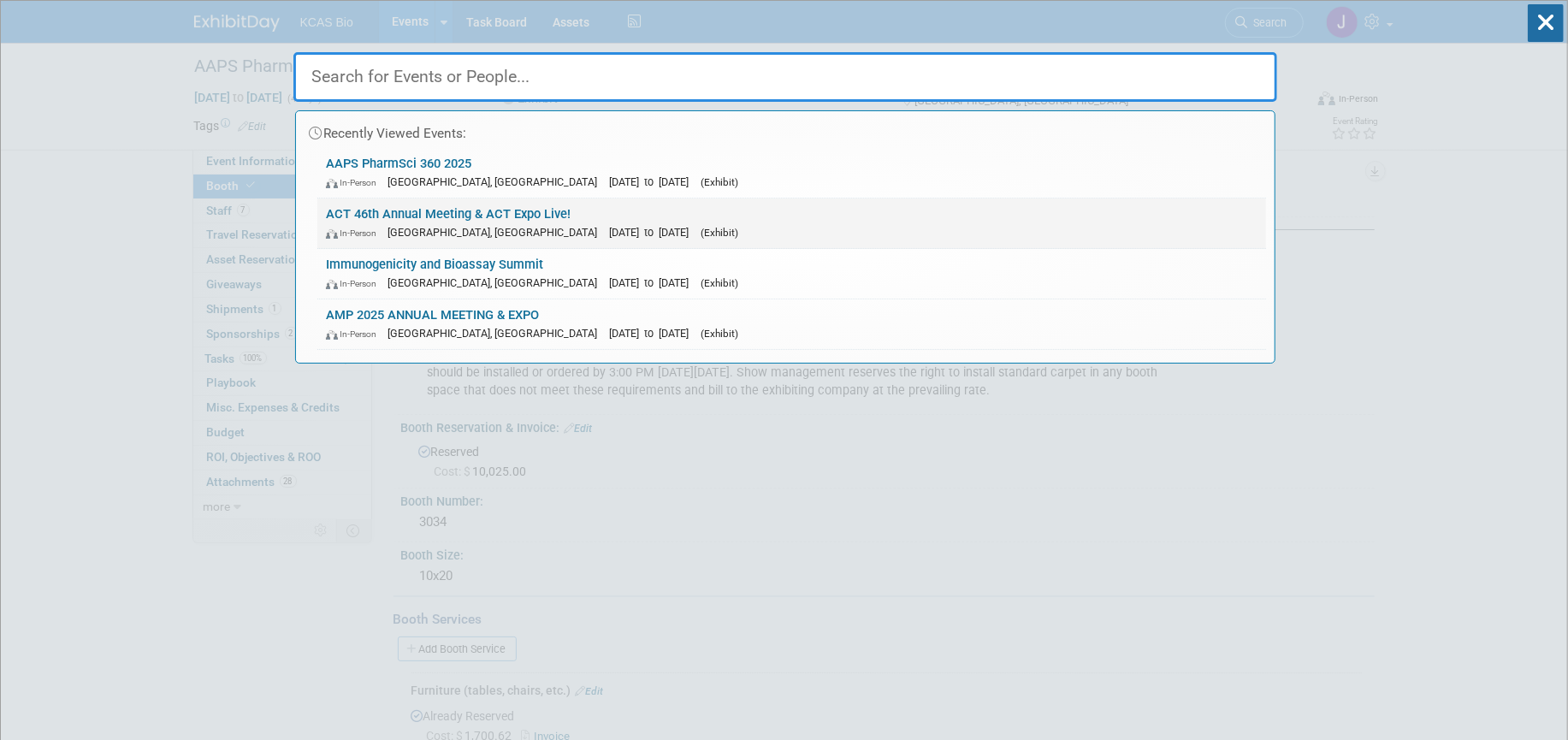
click at [371, 209] on link "ACT 46th Annual Meeting & ACT Expo Live! In-Person Phoenix, AZ Nov 16, 2025 to …" at bounding box center [792, 223] width 949 height 49
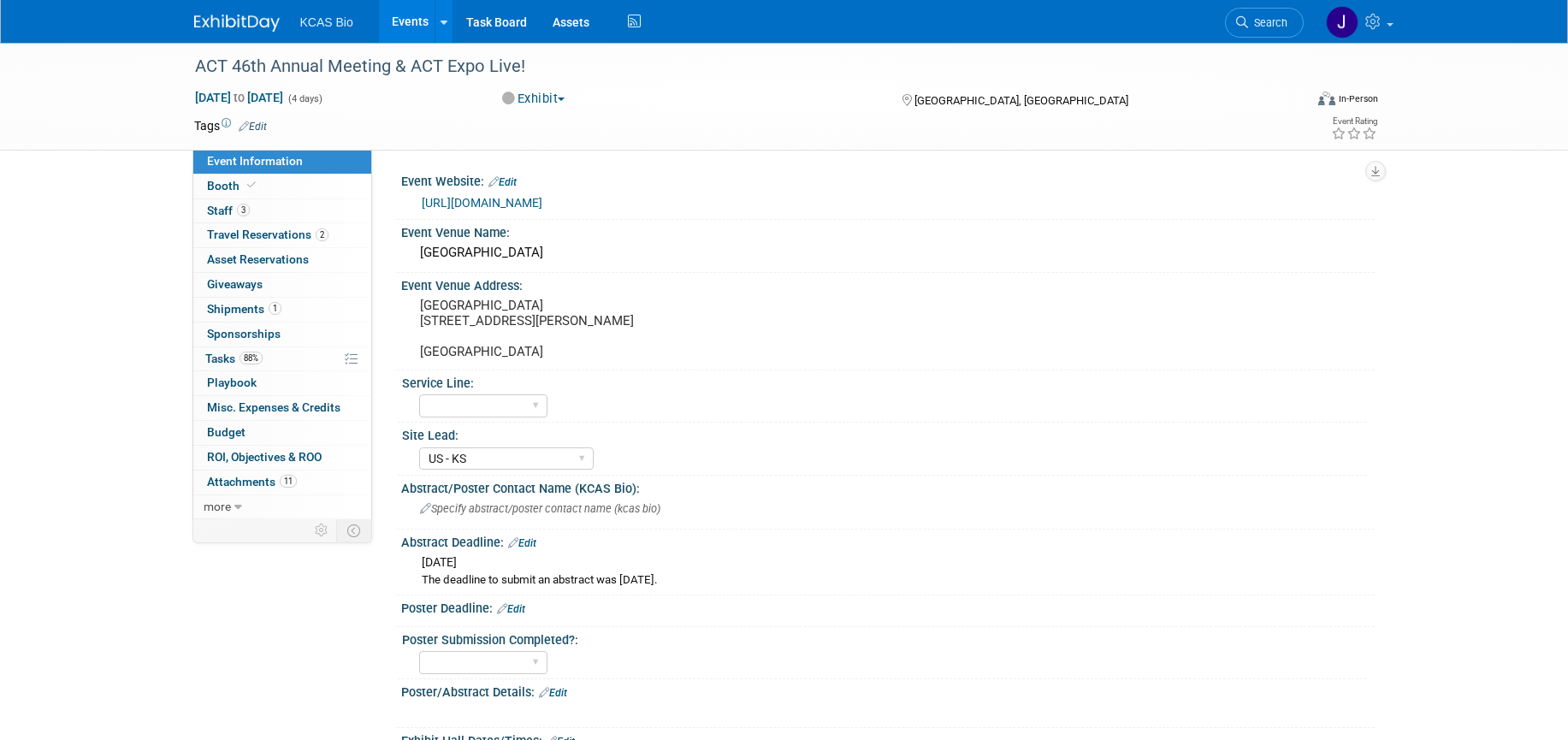
select select "US - KS"
click at [245, 480] on span "Attachments 11" at bounding box center [251, 481] width 90 height 14
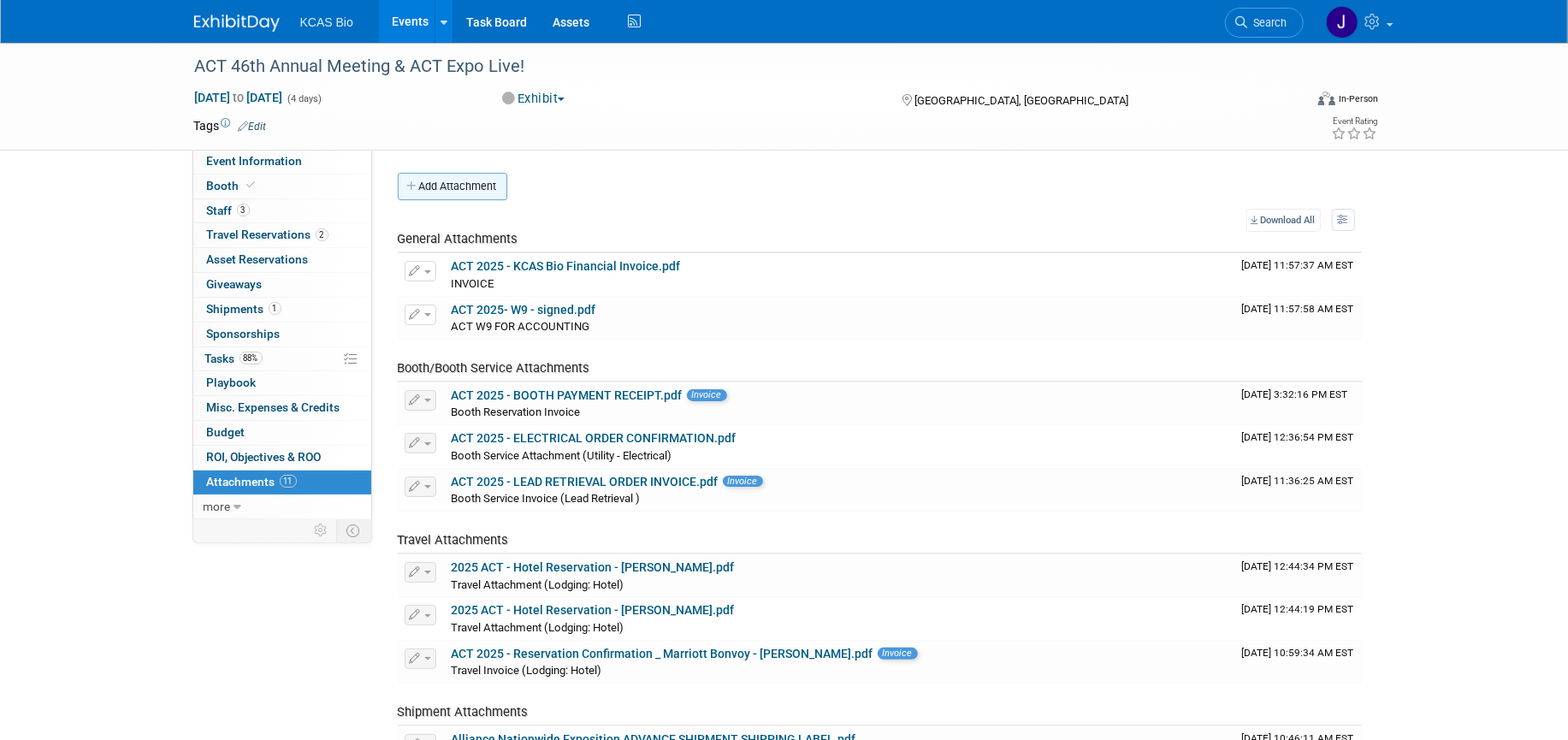
click at [461, 174] on button "Add Attachment" at bounding box center [452, 186] width 109 height 28
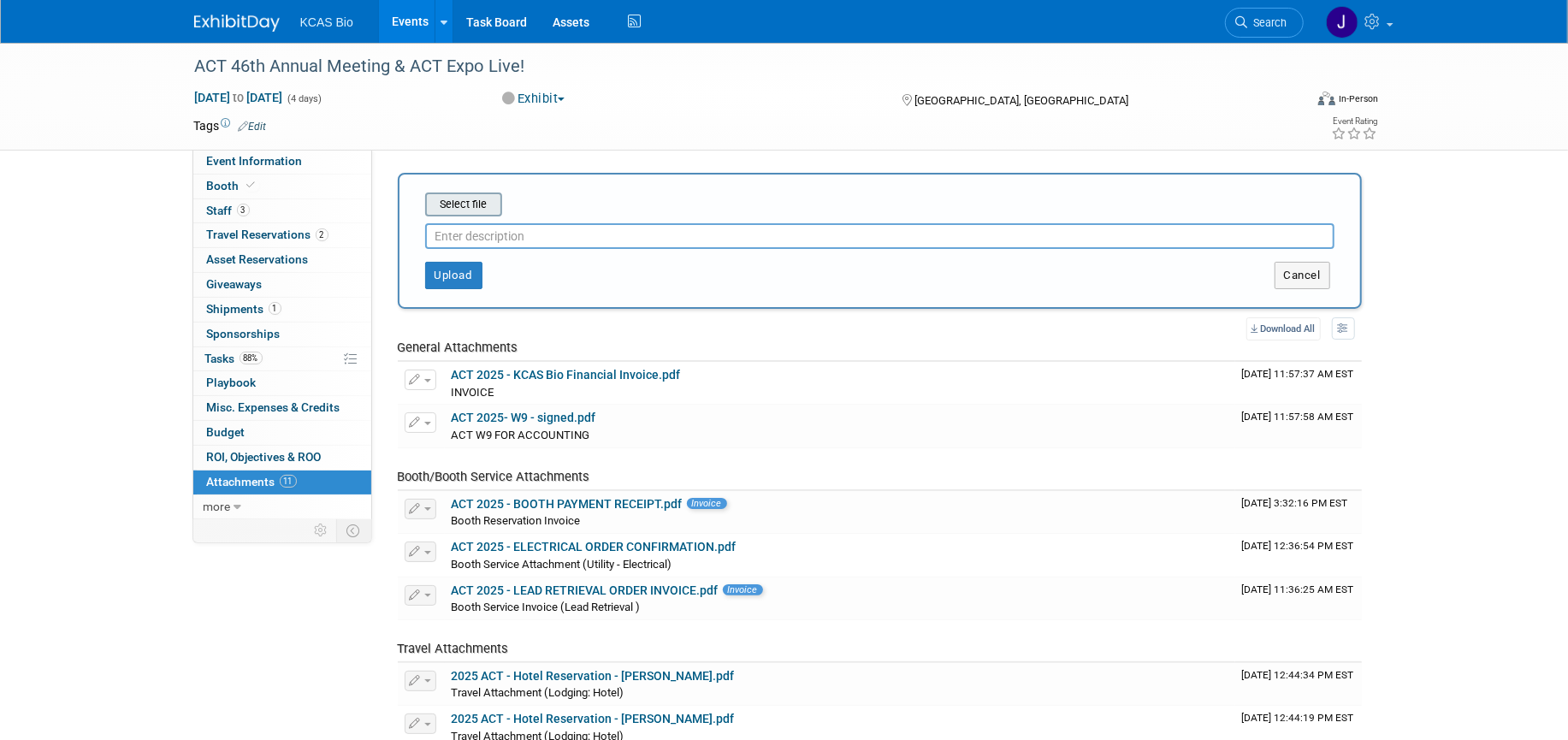
click at [468, 204] on input "file" at bounding box center [398, 204] width 203 height 21
click at [470, 201] on input "file" at bounding box center [398, 204] width 203 height 21
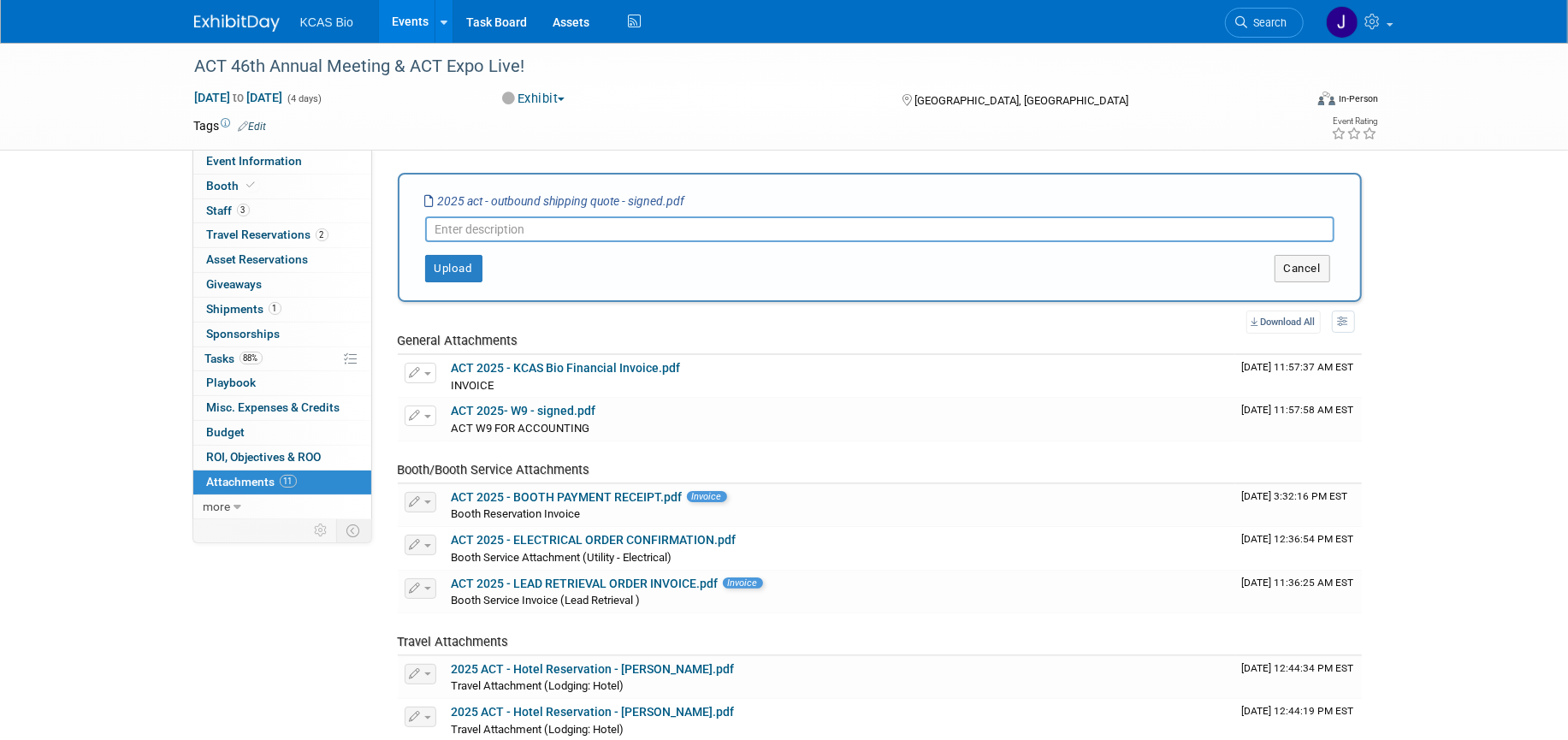
click at [498, 229] on input "text" at bounding box center [880, 229] width 909 height 26
type input "Outbound shipping quote"
click at [450, 264] on button "Upload" at bounding box center [454, 268] width 57 height 28
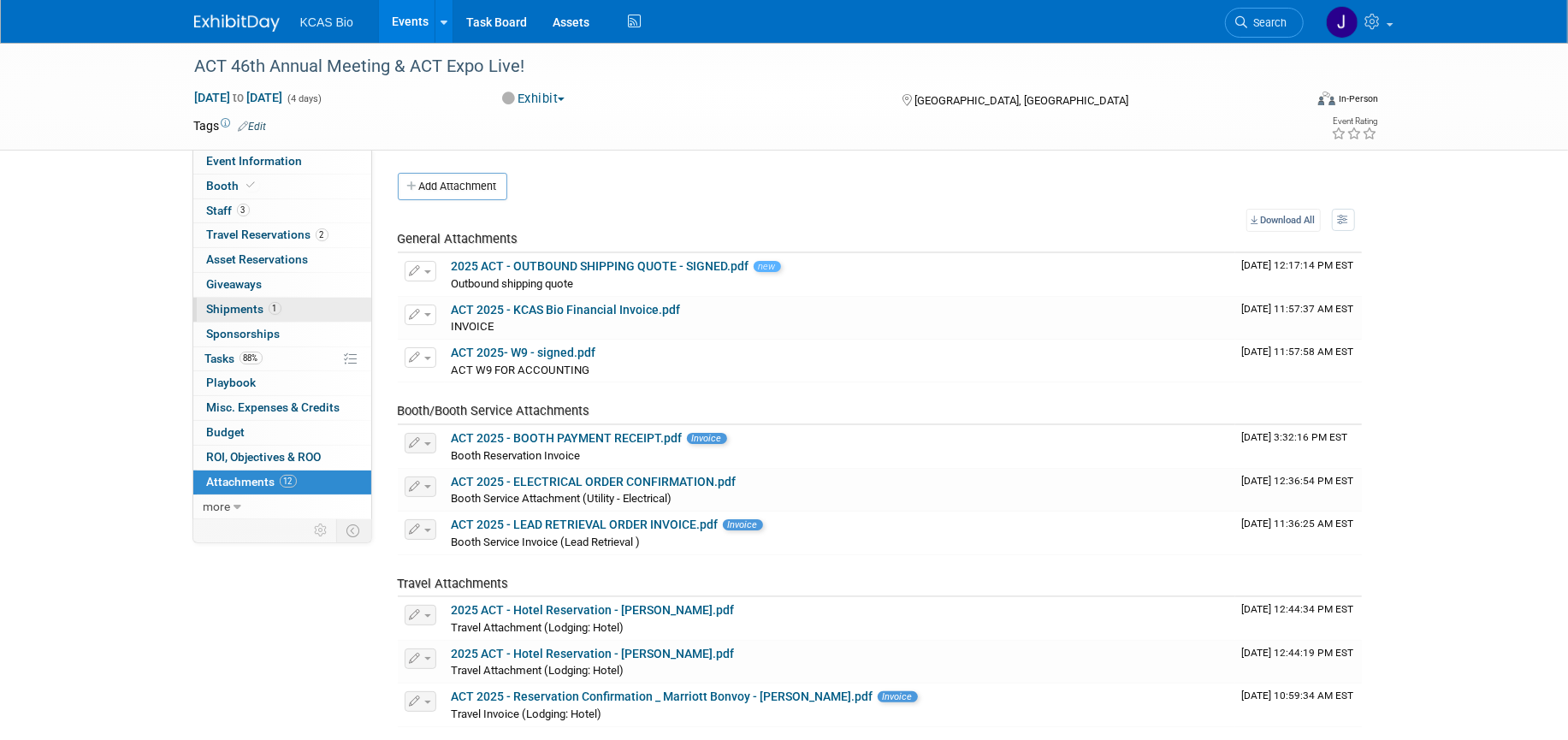
click at [215, 302] on span "Shipments 1" at bounding box center [244, 309] width 74 height 14
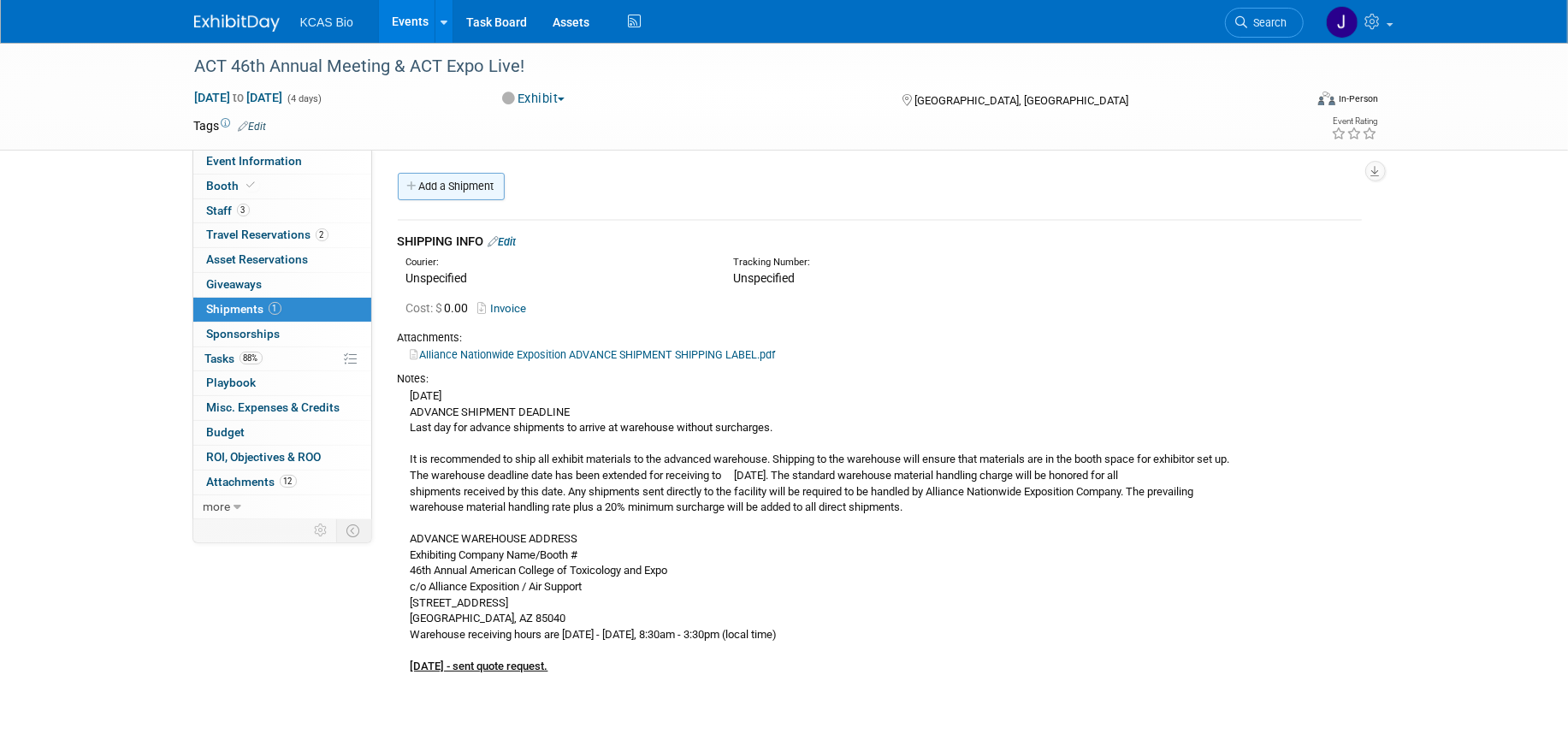
click at [494, 185] on link "Add a Shipment" at bounding box center [451, 186] width 107 height 28
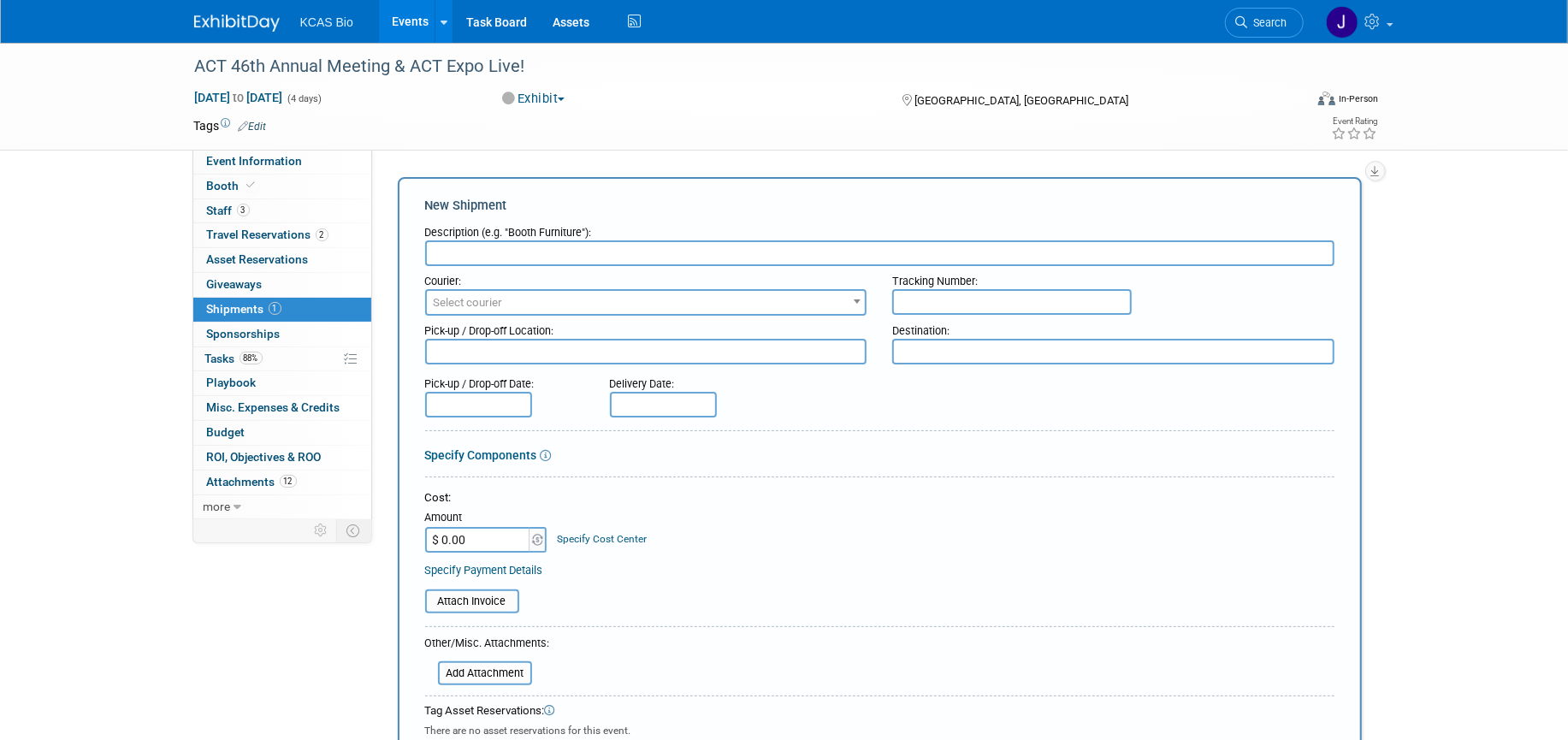
click at [547, 256] on input "text" at bounding box center [880, 254] width 909 height 26
type input "a"
type input "A"
type input "outbound shipping"
click at [618, 316] on div "Pick-up / Drop-off Location:" at bounding box center [646, 327] width 442 height 23
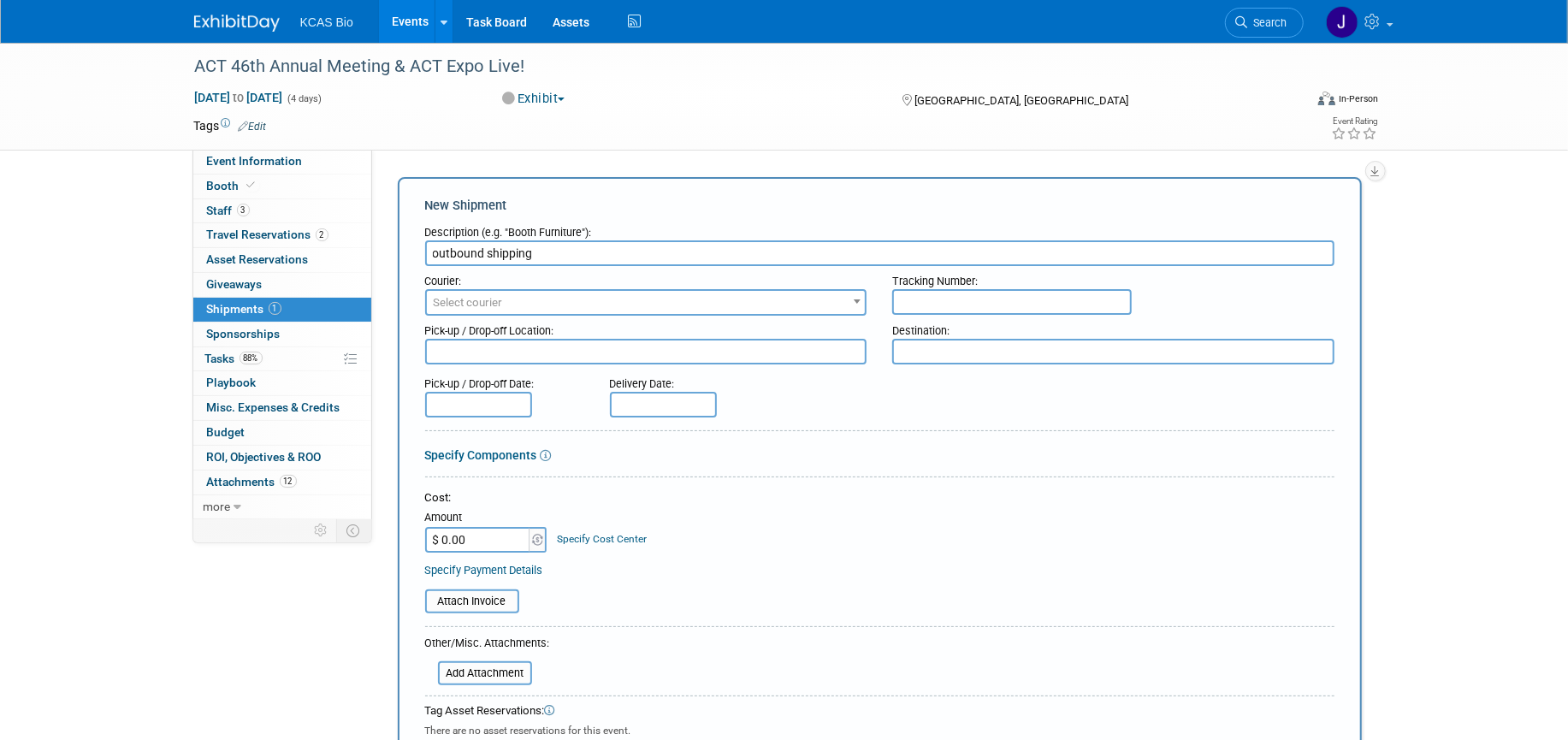
click at [612, 296] on span "Select courier" at bounding box center [646, 303] width 439 height 24
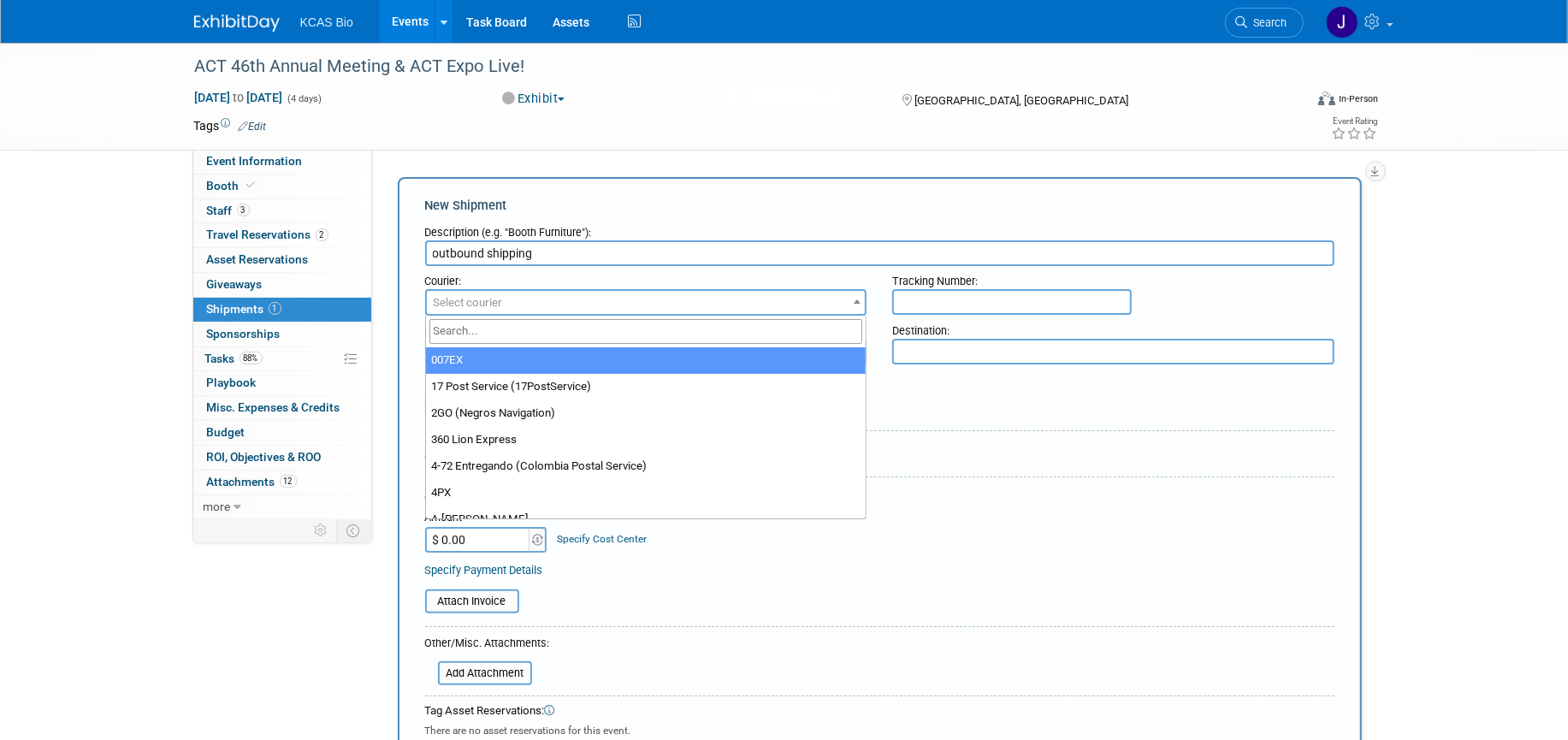
click at [1012, 410] on div "Pick-up / Drop-off Date: Delivery Date:" at bounding box center [880, 393] width 935 height 48
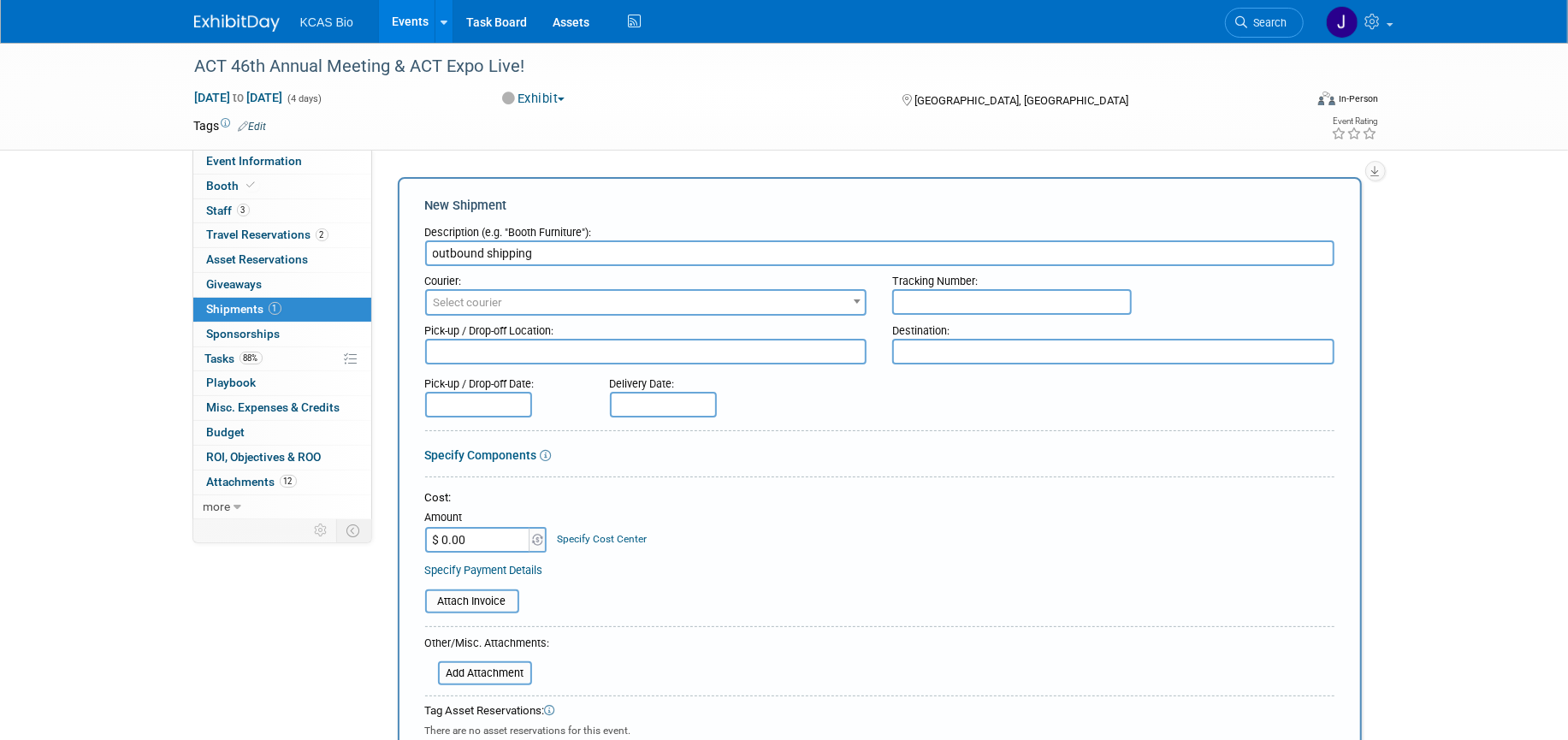
click at [529, 350] on textarea at bounding box center [646, 351] width 442 height 26
type textarea "h"
type textarea "[GEOGRAPHIC_DATA], [GEOGRAPHIC_DATA]"
type textarea "Olathe KS"
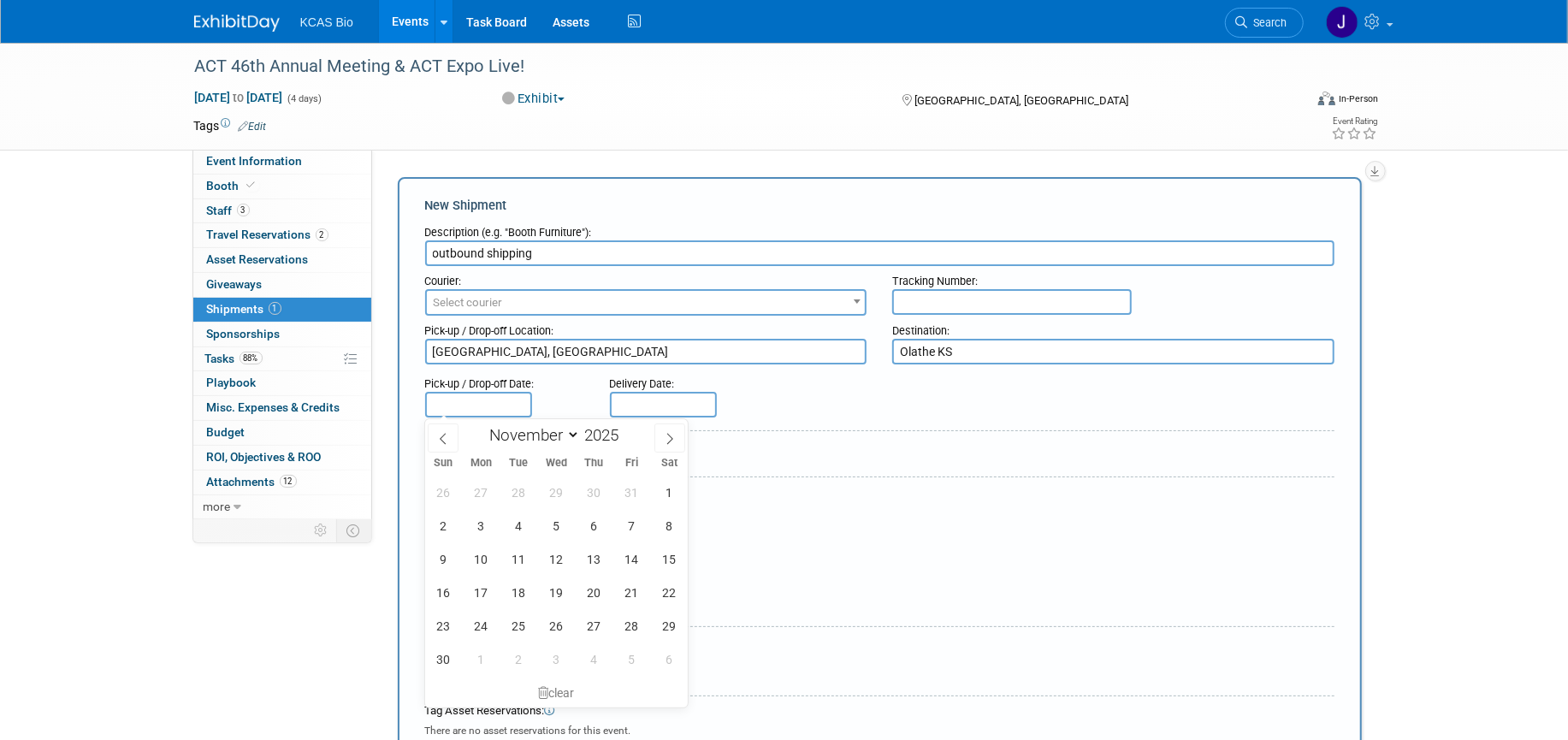
click at [517, 401] on input "text" at bounding box center [478, 405] width 107 height 26
click at [554, 603] on span "19" at bounding box center [556, 593] width 34 height 34
type input "[DATE]"
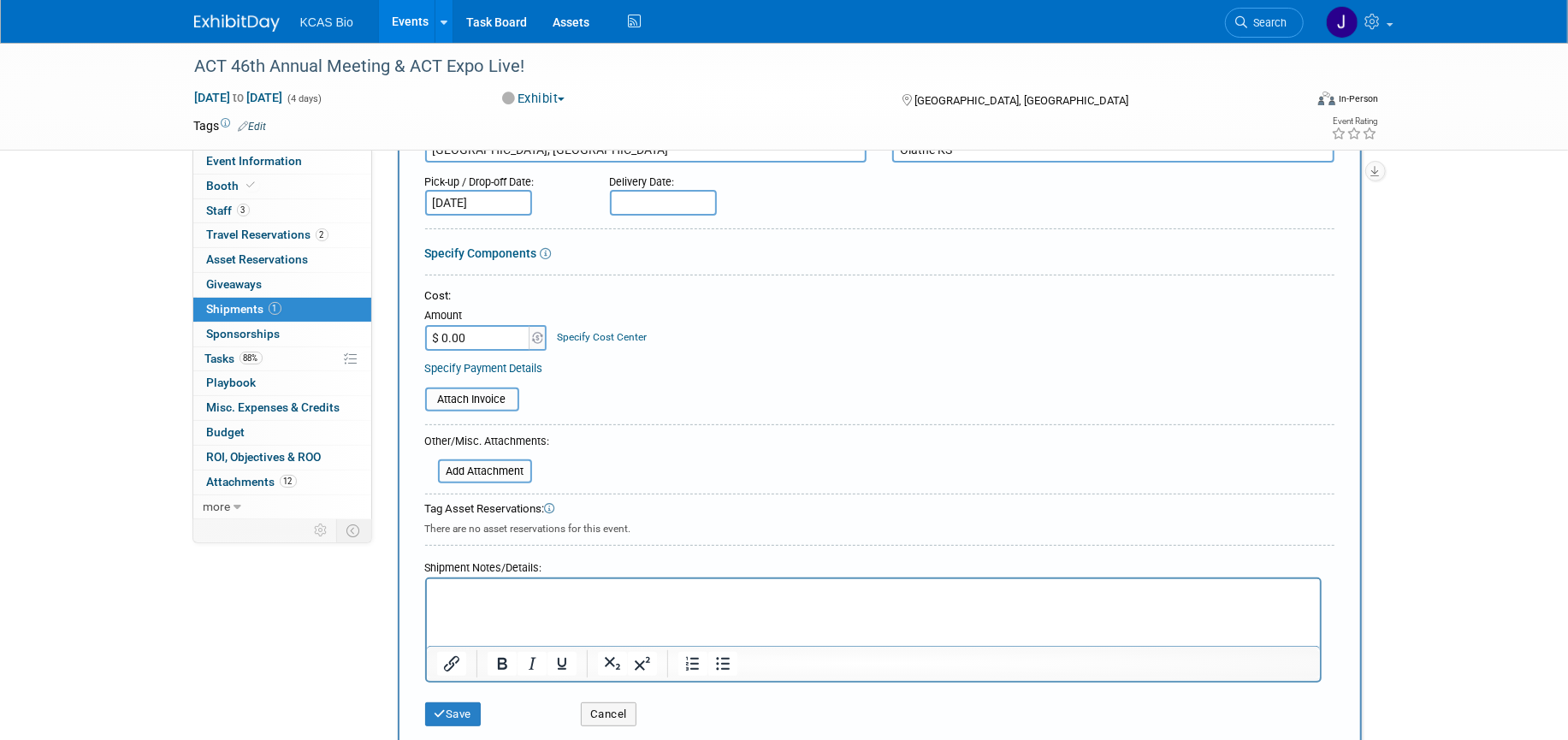
scroll to position [214, 0]
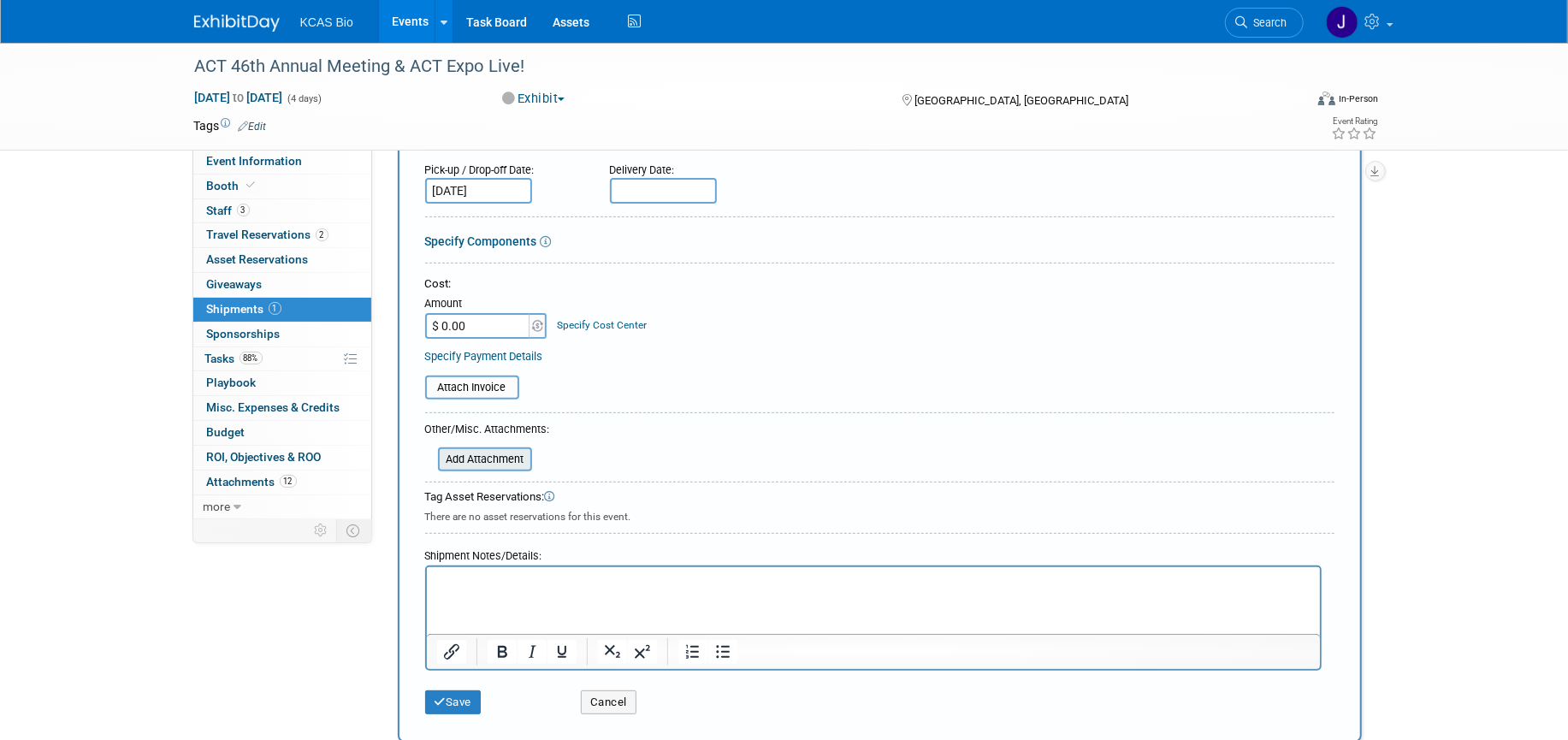
click at [510, 461] on input "file" at bounding box center [428, 459] width 203 height 21
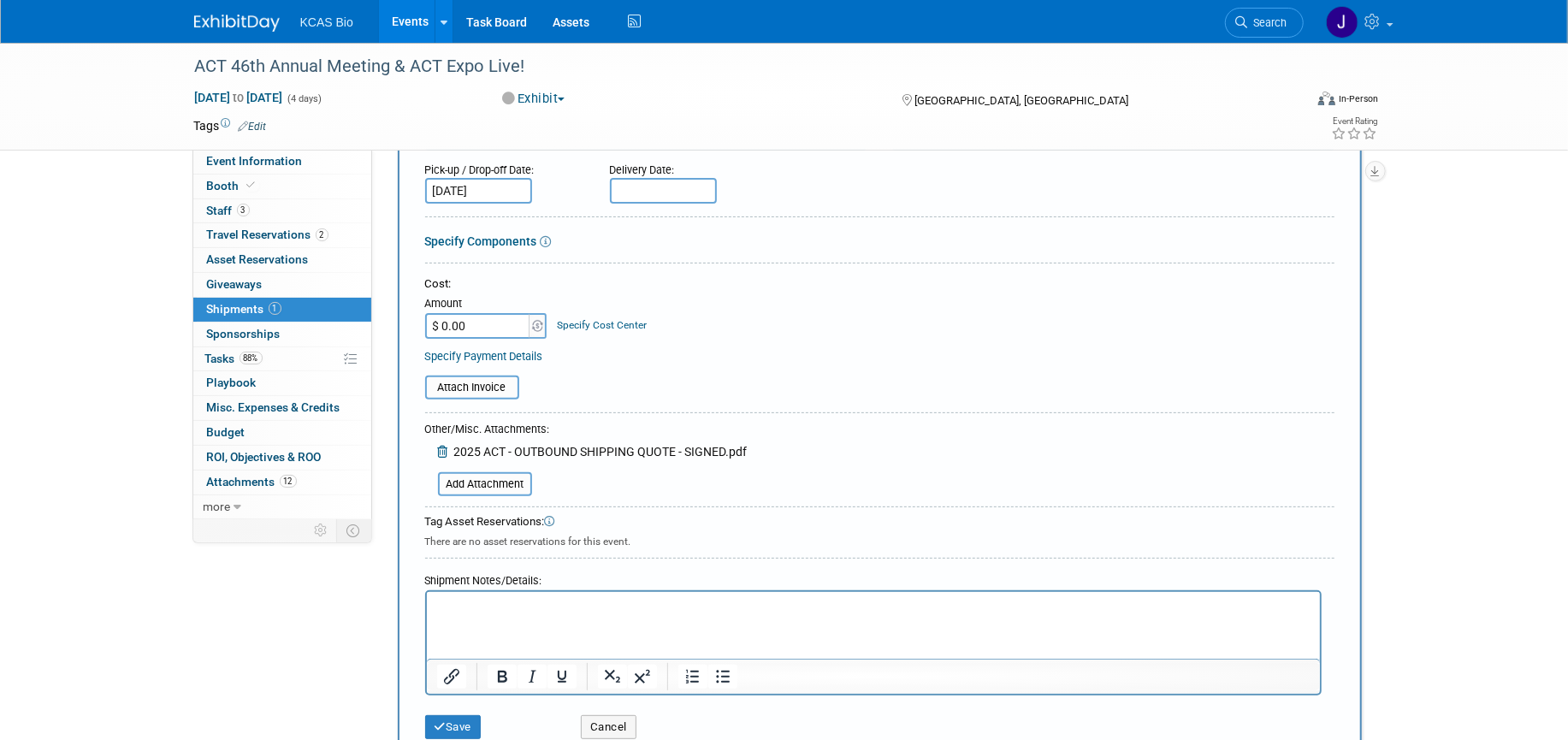
click at [480, 596] on html at bounding box center [872, 604] width 892 height 24
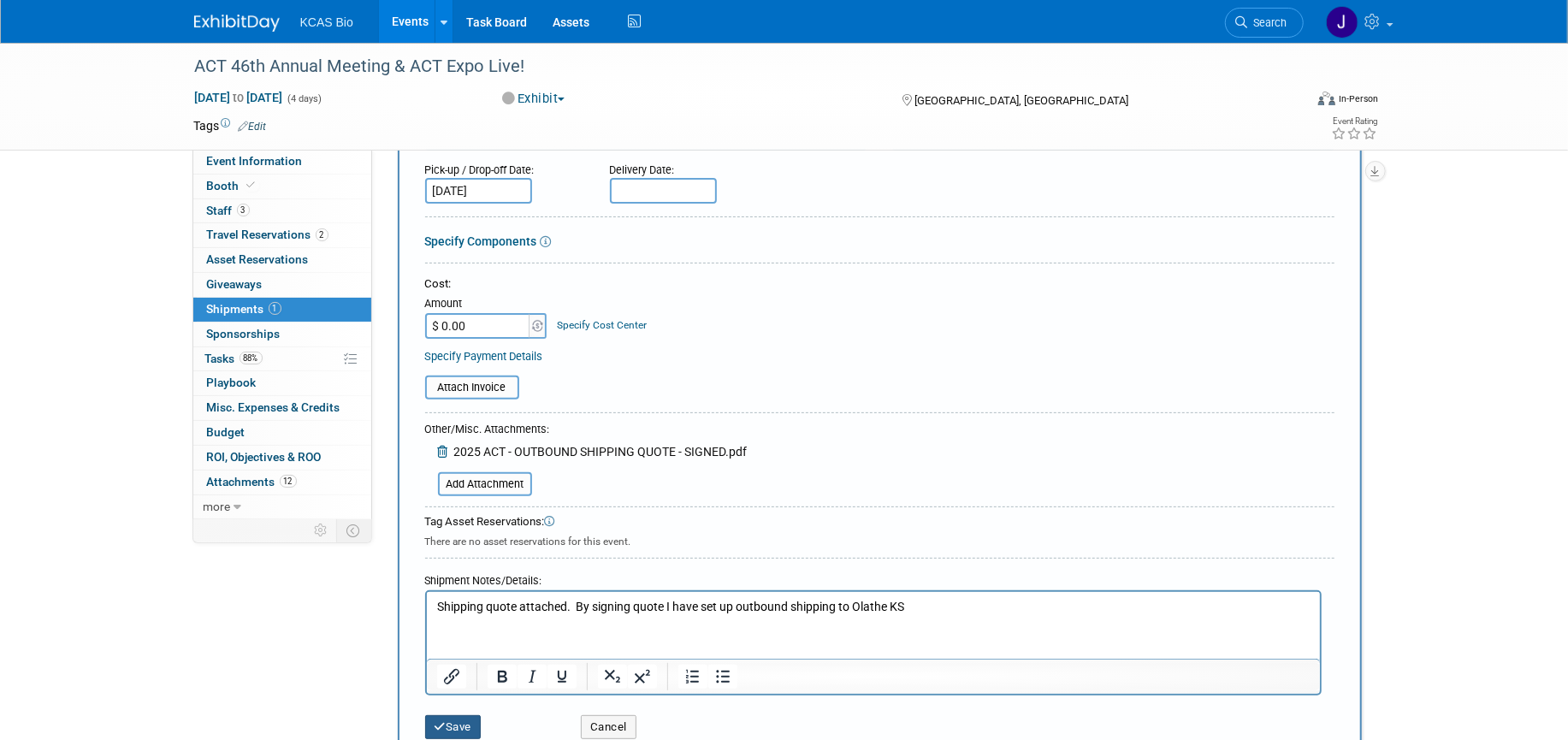
click at [445, 721] on icon "submit" at bounding box center [441, 726] width 12 height 11
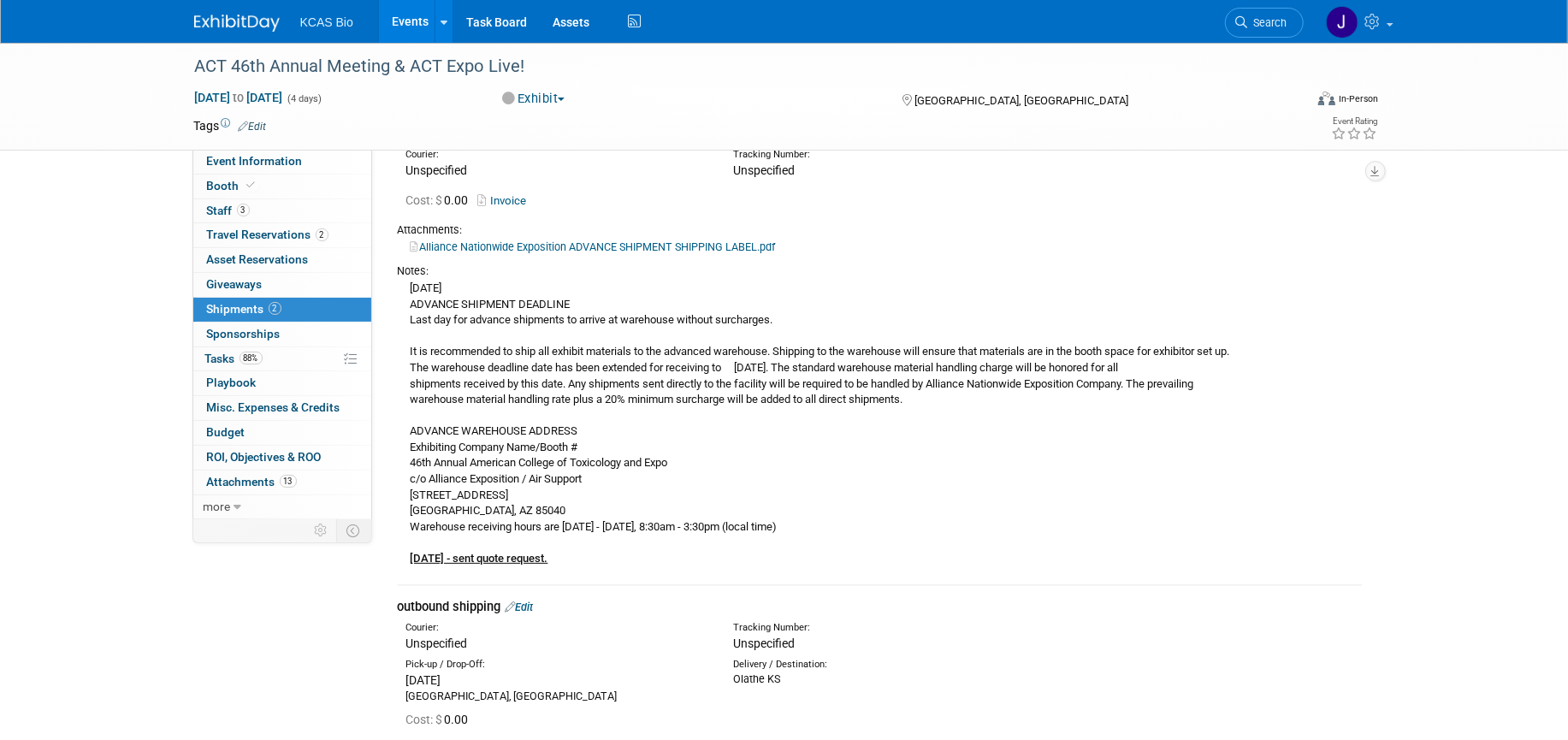
scroll to position [63, 0]
